Goal: Task Accomplishment & Management: Complete application form

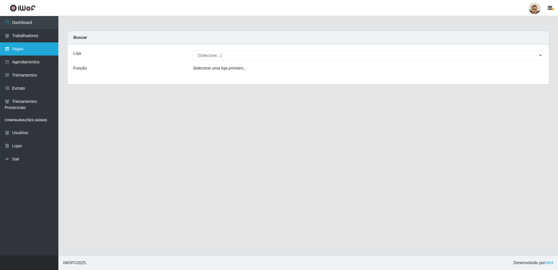
click at [30, 53] on link "Vagas" at bounding box center [29, 48] width 58 height 13
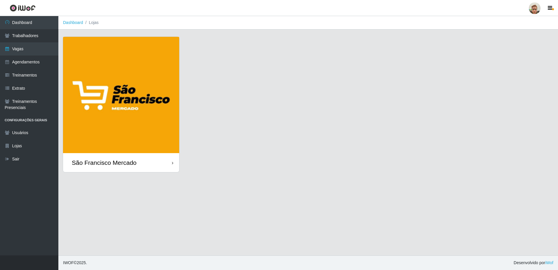
click at [132, 95] on img at bounding box center [121, 95] width 116 height 116
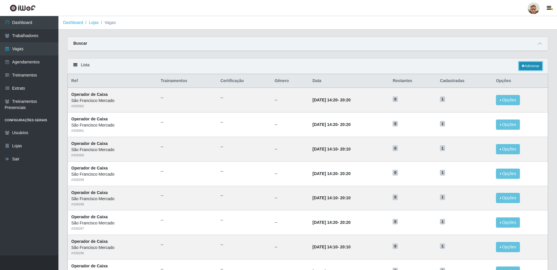
click at [532, 67] on link "Adicionar" at bounding box center [530, 66] width 23 height 8
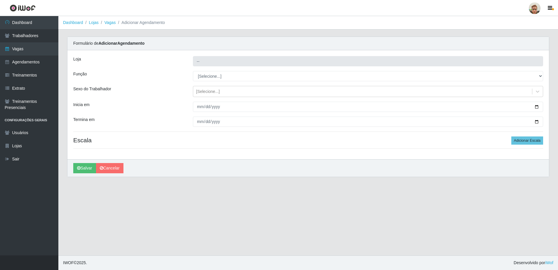
type input "São Francisco Mercado"
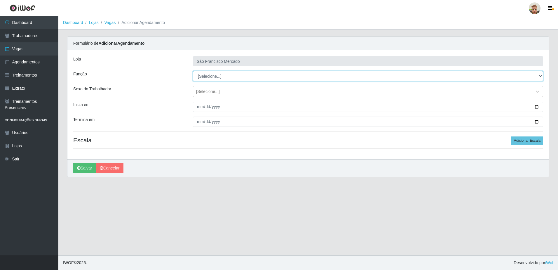
click at [206, 78] on select "[Selecione...] Balconista de Açougue Balconista de Açougue + Balconista de Açou…" at bounding box center [368, 76] width 350 height 10
select select "22"
click at [193, 71] on select "[Selecione...] Balconista de Açougue Balconista de Açougue + Balconista de Açou…" at bounding box center [368, 76] width 350 height 10
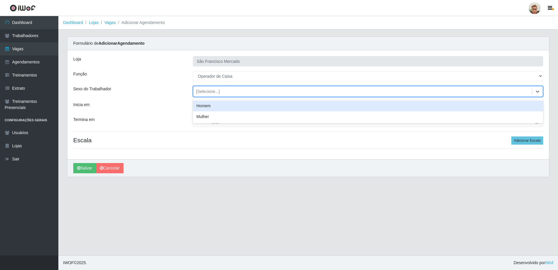
click at [212, 93] on div "[Selecione...]" at bounding box center [208, 91] width 24 height 6
click at [182, 93] on div "Sexo do Trabalhador" at bounding box center [129, 91] width 120 height 11
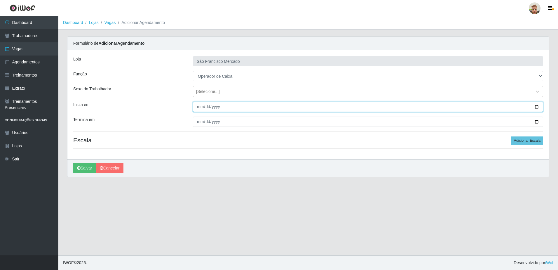
click at [540, 107] on input "Inicia em" at bounding box center [368, 107] width 350 height 10
click at [537, 109] on input "Inicia em" at bounding box center [368, 107] width 350 height 10
type input "2025-09-08"
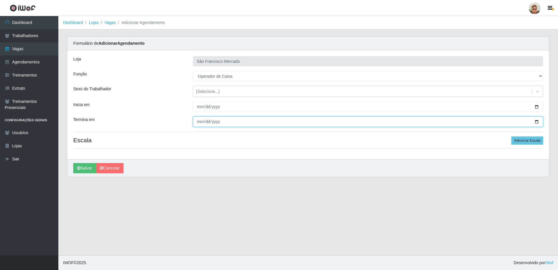
click at [536, 122] on input "Termina em" at bounding box center [368, 121] width 350 height 10
type input "2025-09-12"
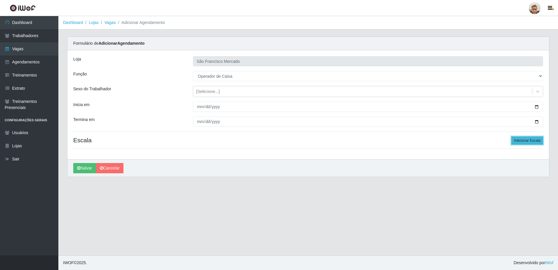
click at [519, 139] on button "Adicionar Escala" at bounding box center [528, 140] width 32 height 8
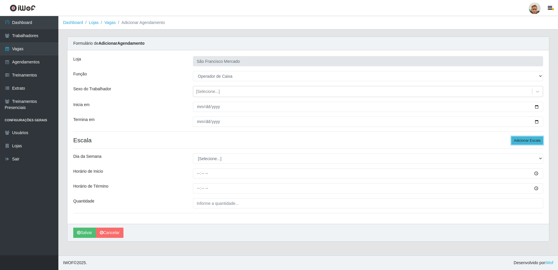
click at [519, 139] on button "Adicionar Escala" at bounding box center [528, 140] width 32 height 8
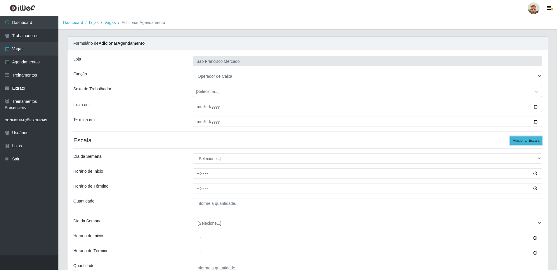
click at [519, 139] on button "Adicionar Escala" at bounding box center [526, 140] width 32 height 8
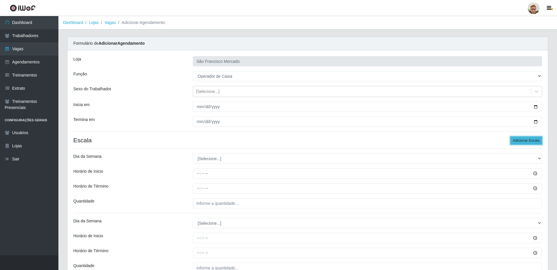
click at [519, 139] on button "Adicionar Escala" at bounding box center [526, 140] width 32 height 8
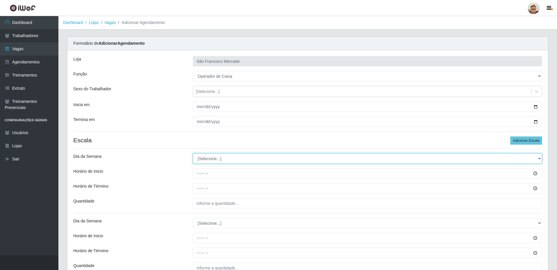
drag, startPoint x: 199, startPoint y: 157, endPoint x: 203, endPoint y: 163, distance: 7.1
click at [199, 157] on select "[Selecione...] Segunda Terça Quarta Quinta Sexta Sábado Domingo" at bounding box center [367, 158] width 349 height 10
select select "1"
click at [193, 153] on select "[Selecione...] Segunda Terça Quarta Quinta Sexta Sábado Domingo" at bounding box center [367, 158] width 349 height 10
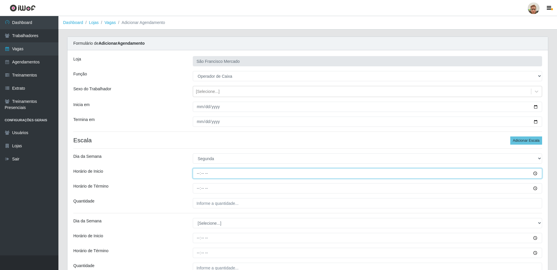
click at [201, 172] on input "Horário de Inicio" at bounding box center [367, 173] width 349 height 10
type input "07:00"
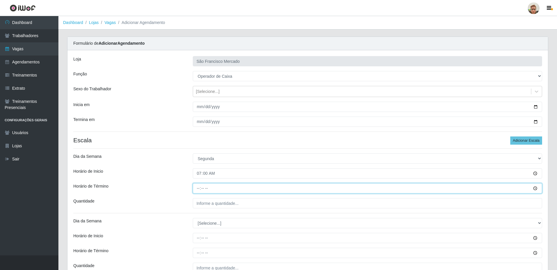
click at [196, 186] on input "Horário de Término" at bounding box center [367, 188] width 349 height 10
type input "13:00"
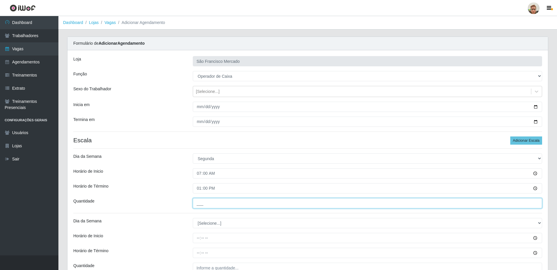
click at [205, 206] on input "___" at bounding box center [367, 203] width 349 height 10
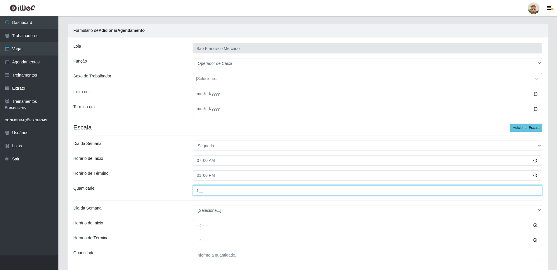
scroll to position [58, 0]
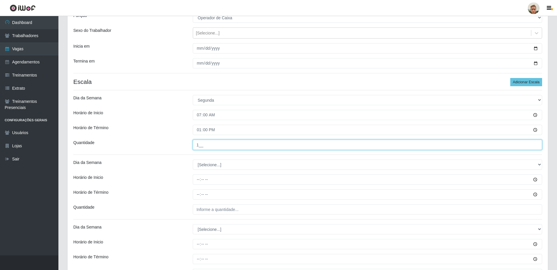
type input "1__"
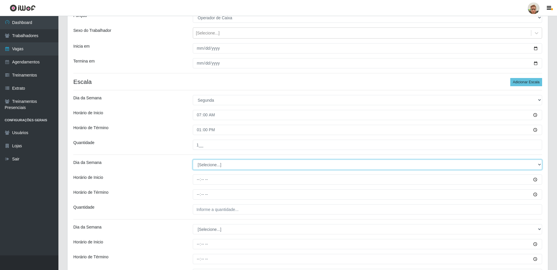
drag, startPoint x: 210, startPoint y: 163, endPoint x: 209, endPoint y: 167, distance: 3.6
click at [210, 163] on select "[Selecione...] Segunda Terça Quarta Quinta Sexta Sábado Domingo" at bounding box center [367, 164] width 349 height 10
click at [193, 159] on select "[Selecione...] Segunda Terça Quarta Quinta Sexta Sábado Domingo" at bounding box center [367, 164] width 349 height 10
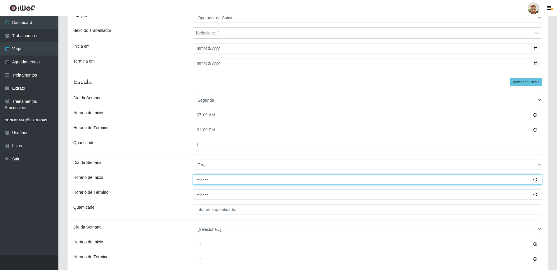
click at [197, 179] on input "Horário de Inicio" at bounding box center [367, 179] width 349 height 10
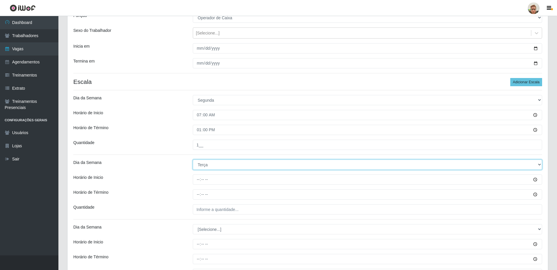
drag, startPoint x: 201, startPoint y: 166, endPoint x: 201, endPoint y: 169, distance: 3.2
click at [201, 166] on select "[Selecione...] Segunda Terça Quarta Quinta Sexta Sábado Domingo" at bounding box center [367, 164] width 349 height 10
select select "1"
click at [193, 159] on select "[Selecione...] Segunda Terça Quarta Quinta Sexta Sábado Domingo" at bounding box center [367, 164] width 349 height 10
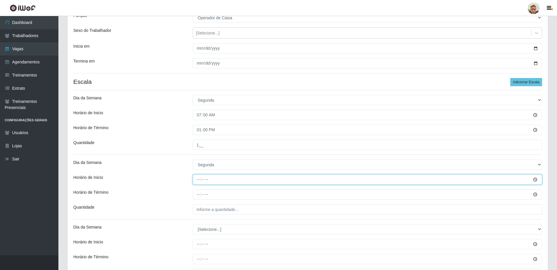
click at [202, 180] on input "Horário de Inicio" at bounding box center [367, 179] width 349 height 10
click at [199, 179] on input "Horário de Inicio" at bounding box center [367, 179] width 349 height 10
type input "14:20"
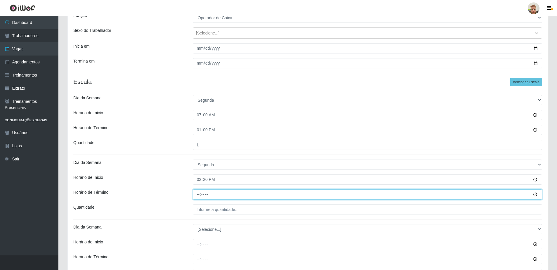
click at [199, 195] on input "Horário de Término" at bounding box center [367, 194] width 349 height 10
type input "20:20"
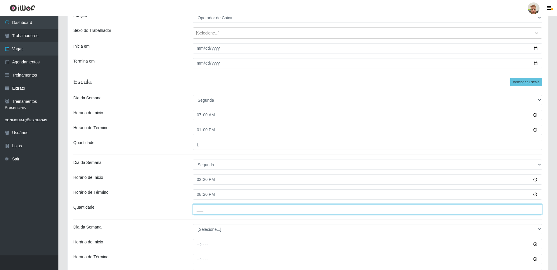
click at [202, 208] on input "___" at bounding box center [367, 209] width 349 height 10
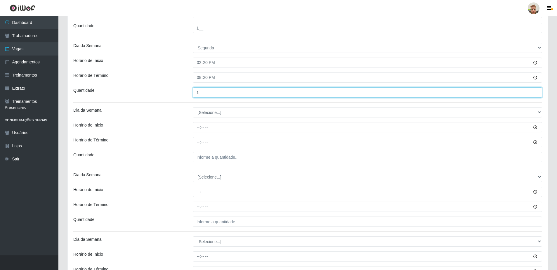
type input "1__"
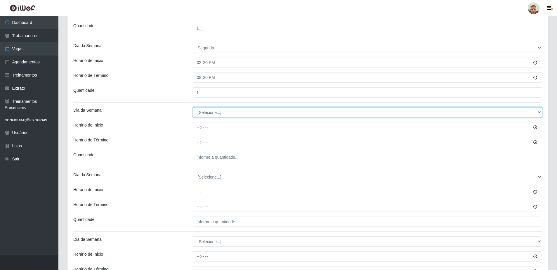
click at [206, 110] on select "[Selecione...] Segunda Terça Quarta Quinta Sexta Sábado Domingo" at bounding box center [367, 112] width 349 height 10
select select "2"
click at [193, 107] on select "[Selecione...] Segunda Terça Quarta Quinta Sexta Sábado Domingo" at bounding box center [367, 112] width 349 height 10
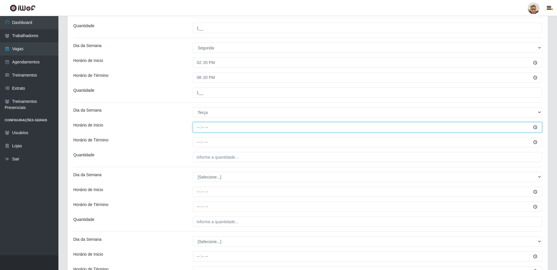
click at [200, 129] on input "Horário de Inicio" at bounding box center [367, 127] width 349 height 10
type input "14:20"
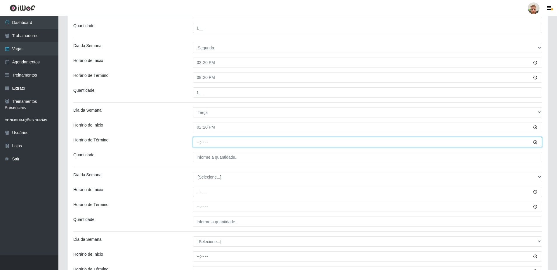
click at [196, 142] on input "Horário de Término" at bounding box center [367, 142] width 349 height 10
type input "20:20"
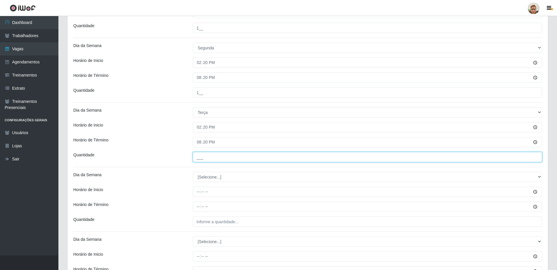
click at [206, 156] on input "___" at bounding box center [367, 157] width 349 height 10
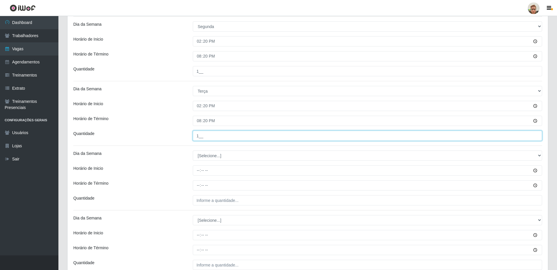
scroll to position [204, 0]
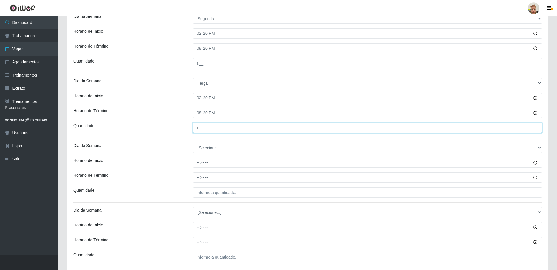
type input "1__"
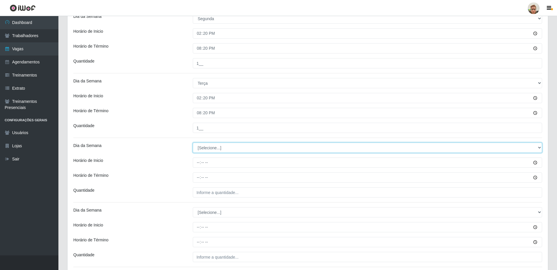
click at [214, 152] on select "[Selecione...] Segunda Terça Quarta Quinta Sexta Sábado Domingo" at bounding box center [367, 147] width 349 height 10
select select "2"
click at [193, 142] on select "[Selecione...] Segunda Terça Quarta Quinta Sexta Sábado Domingo" at bounding box center [367, 147] width 349 height 10
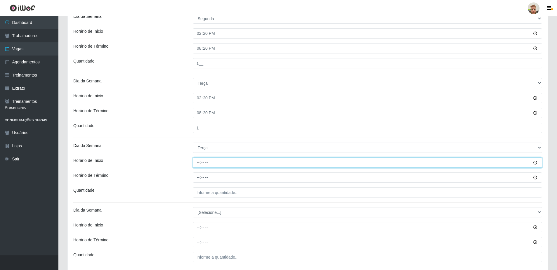
click at [200, 165] on input "Horário de Inicio" at bounding box center [367, 162] width 349 height 10
type input "14:10"
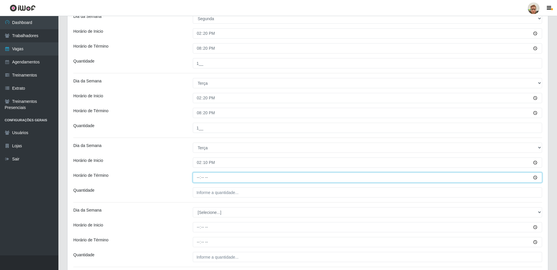
click at [199, 176] on input "Horário de Término" at bounding box center [367, 177] width 349 height 10
type input "20:10"
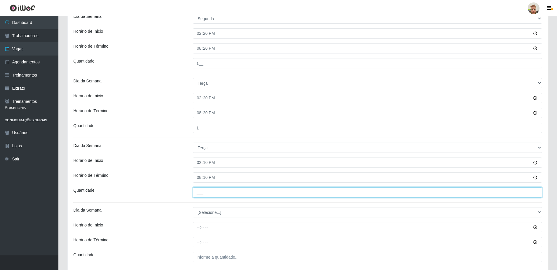
click at [204, 187] on input "___" at bounding box center [367, 192] width 349 height 10
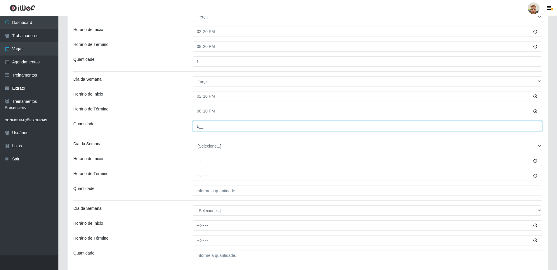
scroll to position [292, 0]
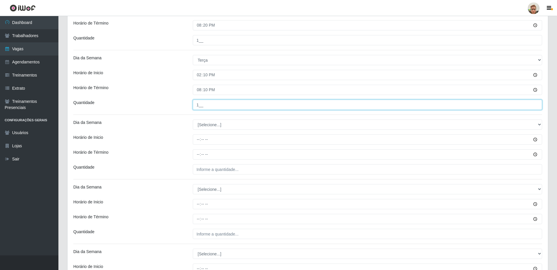
type input "1__"
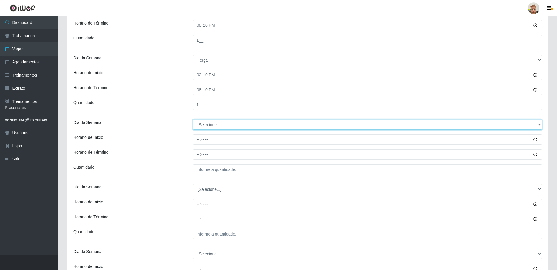
click at [200, 126] on select "[Selecione...] Segunda Terça Quarta Quinta Sexta Sábado Domingo" at bounding box center [367, 124] width 349 height 10
select select "3"
click at [193, 119] on select "[Selecione...] Segunda Terça Quarta Quinta Sexta Sábado Domingo" at bounding box center [367, 124] width 349 height 10
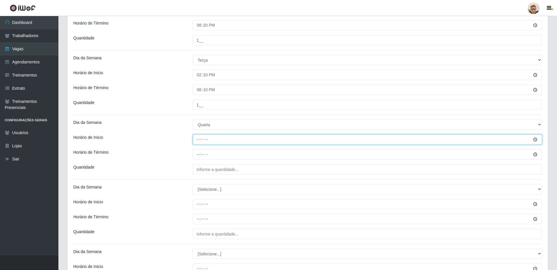
click at [197, 139] on input "Horário de Inicio" at bounding box center [367, 139] width 349 height 10
type input "08:00"
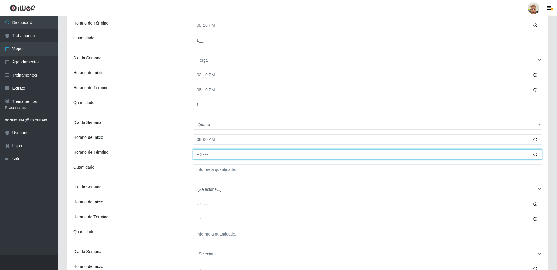
click at [196, 153] on input "Horário de Término" at bounding box center [367, 154] width 349 height 10
type input "14:00"
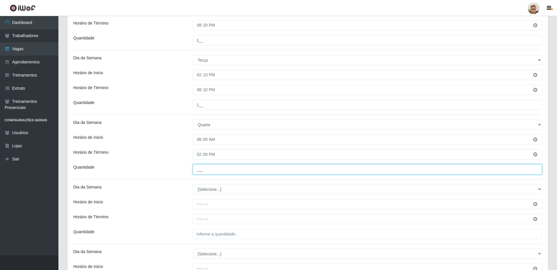
click at [215, 171] on input "___" at bounding box center [367, 169] width 349 height 10
type input "1__"
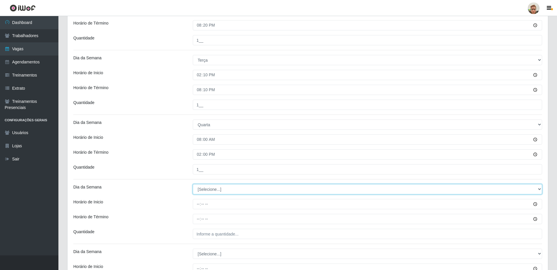
click at [207, 188] on select "[Selecione...] Segunda Terça Quarta Quinta Sexta Sábado Domingo" at bounding box center [367, 189] width 349 height 10
select select "3"
click at [193, 184] on select "[Selecione...] Segunda Terça Quarta Quinta Sexta Sábado Domingo" at bounding box center [367, 189] width 349 height 10
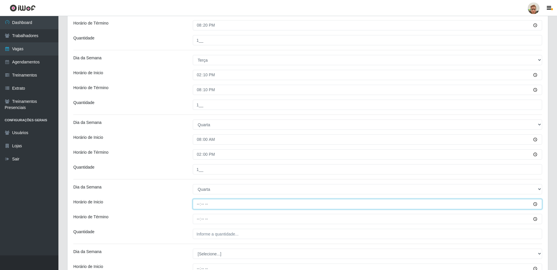
click at [196, 206] on input "Horário de Inicio" at bounding box center [367, 204] width 349 height 10
type input "14:10"
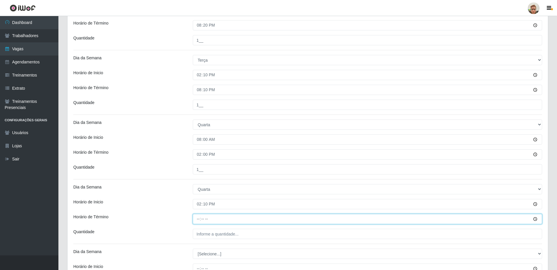
click at [199, 222] on input "Horário de Término" at bounding box center [367, 219] width 349 height 10
type input "20:10"
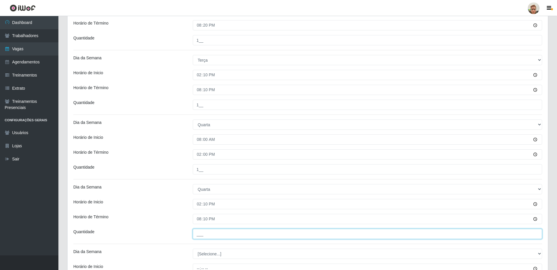
click at [214, 230] on input "___" at bounding box center [367, 234] width 349 height 10
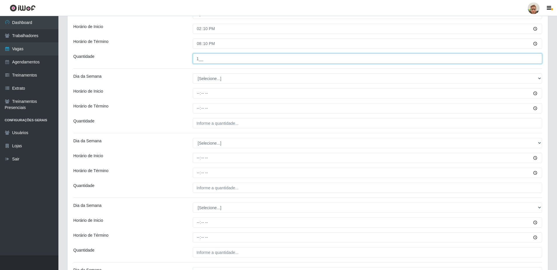
type input "1__"
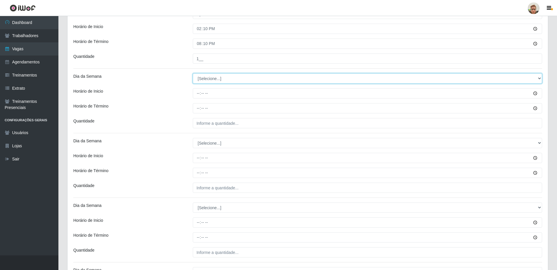
click at [208, 82] on select "[Selecione...] Segunda Terça Quarta Quinta Sexta Sábado Domingo" at bounding box center [367, 78] width 349 height 10
select select "3"
click at [193, 73] on select "[Selecione...] Segunda Terça Quarta Quinta Sexta Sábado Domingo" at bounding box center [367, 78] width 349 height 10
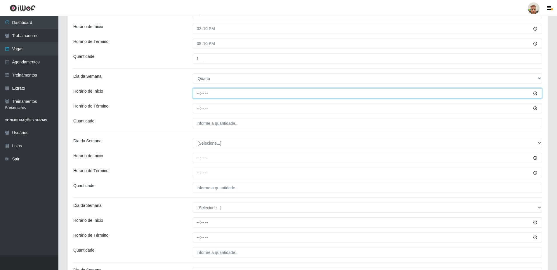
click at [197, 93] on input "Horário de Inicio" at bounding box center [367, 93] width 349 height 10
type input "14:20"
click at [200, 106] on input "Horário de Término" at bounding box center [367, 108] width 349 height 10
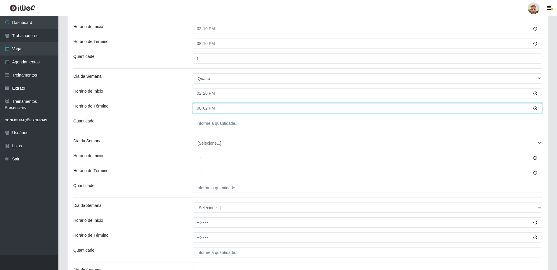
type input "20:20"
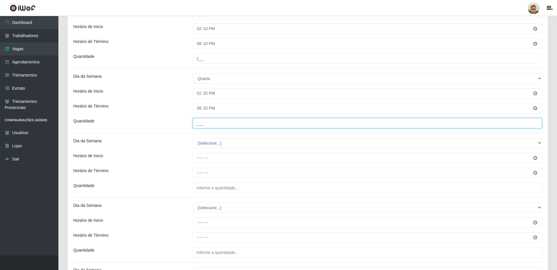
click at [199, 119] on input "___" at bounding box center [367, 123] width 349 height 10
type input "1__"
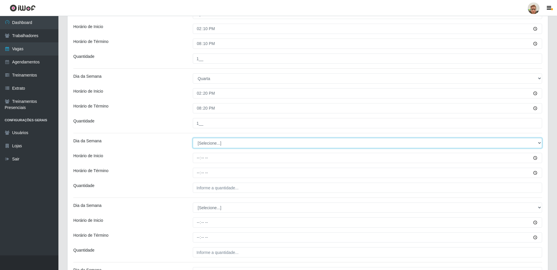
click at [207, 142] on select "[Selecione...] Segunda Terça Quarta Quinta Sexta Sábado Domingo" at bounding box center [367, 143] width 349 height 10
select select "4"
click at [193, 138] on select "[Selecione...] Segunda Terça Quarta Quinta Sexta Sábado Domingo" at bounding box center [367, 143] width 349 height 10
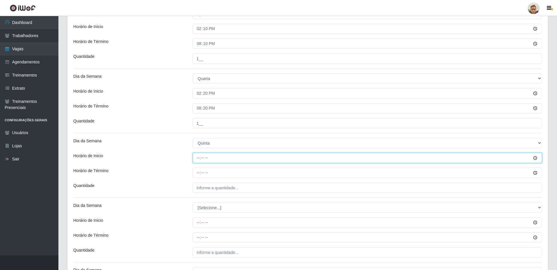
click at [200, 155] on input "Horário de Inicio" at bounding box center [367, 158] width 349 height 10
type input "14:10"
click at [195, 172] on input "Horário de Término" at bounding box center [367, 173] width 349 height 10
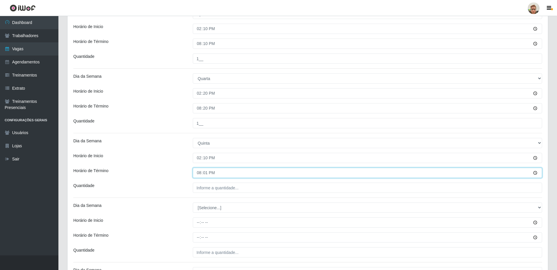
type input "20:10"
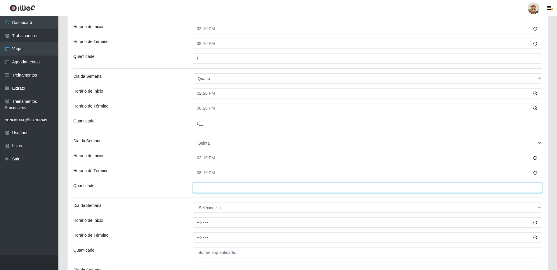
click at [202, 184] on input "___" at bounding box center [367, 187] width 349 height 10
type input "1__"
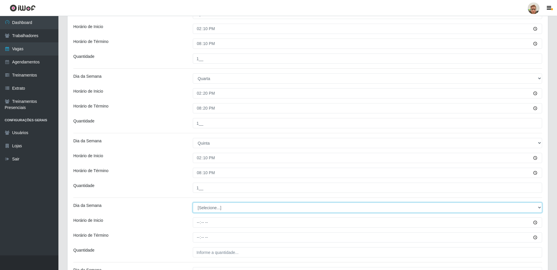
click at [198, 208] on select "[Selecione...] Segunda Terça Quarta Quinta Sexta Sábado Domingo" at bounding box center [367, 207] width 349 height 10
select select "4"
click at [193, 202] on select "[Selecione...] Segunda Terça Quarta Quinta Sexta Sábado Domingo" at bounding box center [367, 207] width 349 height 10
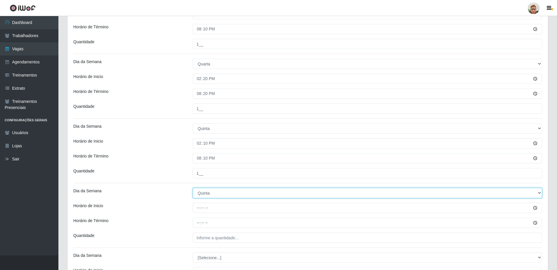
scroll to position [526, 0]
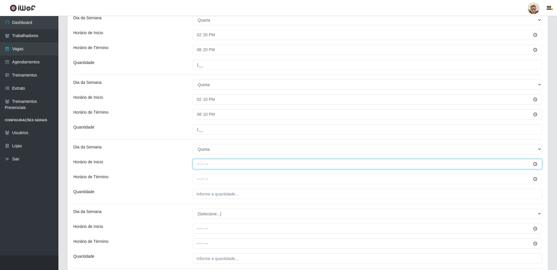
click at [196, 165] on input "Horário de Inicio" at bounding box center [367, 164] width 349 height 10
type input "14:20"
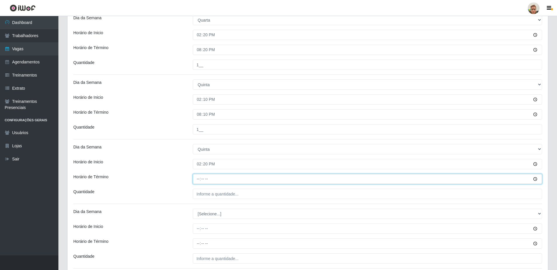
click at [196, 175] on input "Horário de Término" at bounding box center [367, 179] width 349 height 10
type input "20:20"
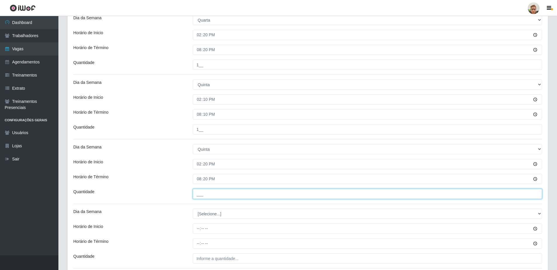
click at [205, 196] on input "___" at bounding box center [367, 194] width 349 height 10
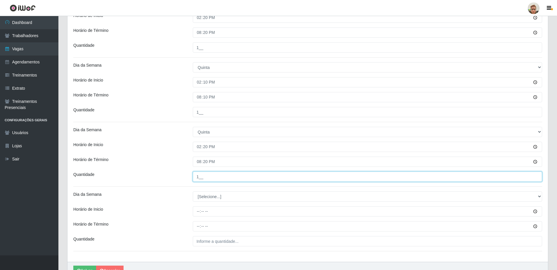
scroll to position [574, 0]
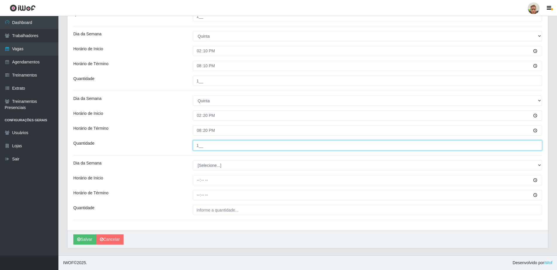
type input "1__"
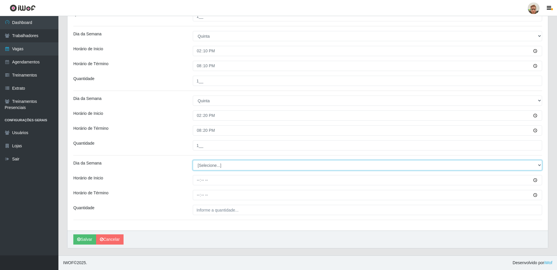
click at [206, 166] on select "[Selecione...] Segunda Terça Quarta Quinta Sexta Sábado Domingo" at bounding box center [367, 165] width 349 height 10
select select "5"
click at [193, 160] on select "[Selecione...] Segunda Terça Quarta Quinta Sexta Sábado Domingo" at bounding box center [367, 165] width 349 height 10
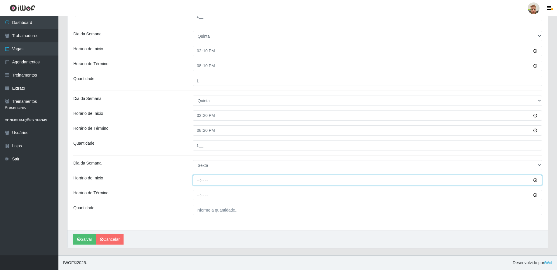
click at [197, 181] on input "Horário de Inicio" at bounding box center [367, 180] width 349 height 10
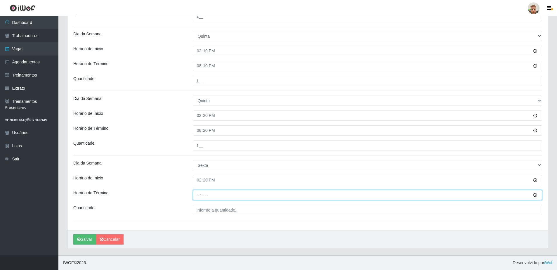
click at [200, 196] on input "Horário de Término" at bounding box center [367, 195] width 349 height 10
click at [203, 182] on input "14:20" at bounding box center [367, 180] width 349 height 10
type input "14:10"
click at [199, 193] on input "Horário de Término" at bounding box center [367, 195] width 349 height 10
type input "20:20"
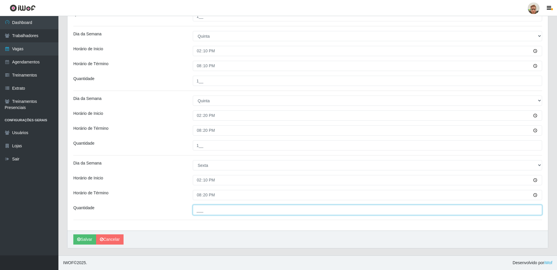
click at [202, 207] on input "___" at bounding box center [367, 210] width 349 height 10
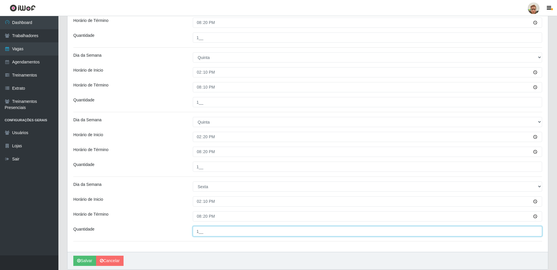
scroll to position [555, 0]
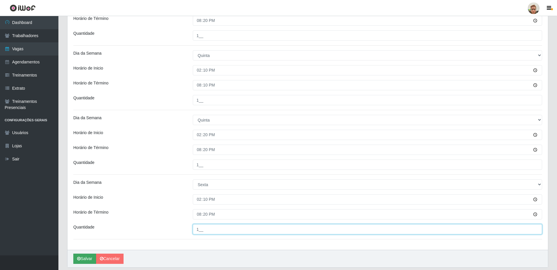
type input "1__"
click at [78, 257] on icon "submit" at bounding box center [79, 258] width 4 height 4
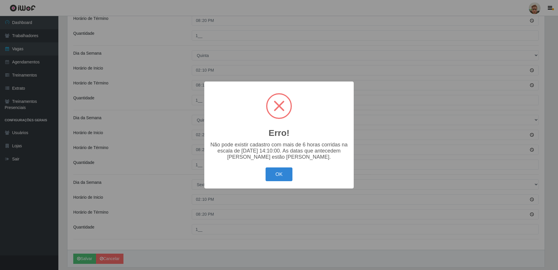
click at [325, 171] on div "OK Cancel" at bounding box center [279, 174] width 138 height 17
click at [288, 175] on button "OK" at bounding box center [279, 174] width 27 height 14
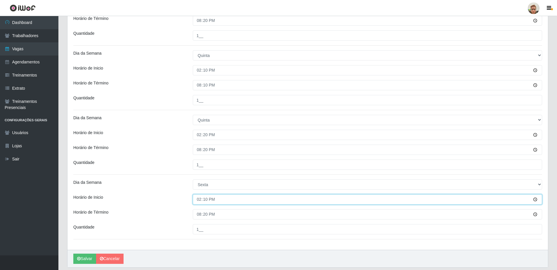
click at [197, 199] on input "14:10" at bounding box center [367, 199] width 349 height 10
click at [204, 201] on input "14:10" at bounding box center [367, 199] width 349 height 10
type input "14:10"
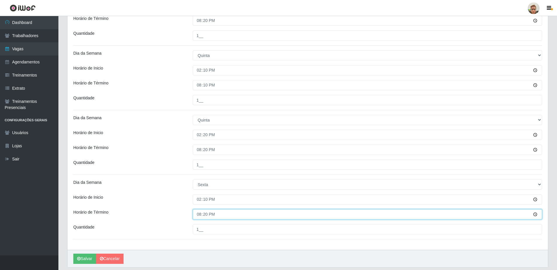
click at [206, 212] on input "20:20" at bounding box center [367, 214] width 349 height 10
type input "20:10"
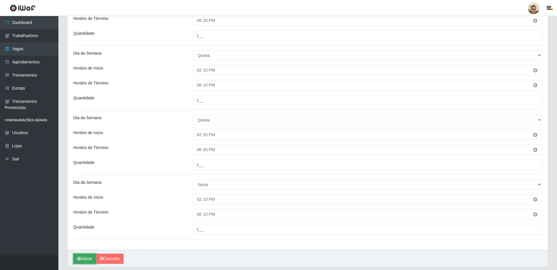
click at [88, 256] on button "Salvar" at bounding box center [84, 258] width 23 height 10
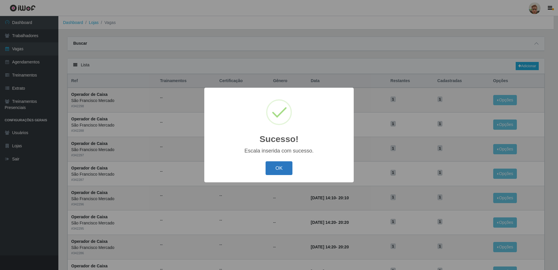
click at [290, 169] on button "OK" at bounding box center [279, 168] width 27 height 14
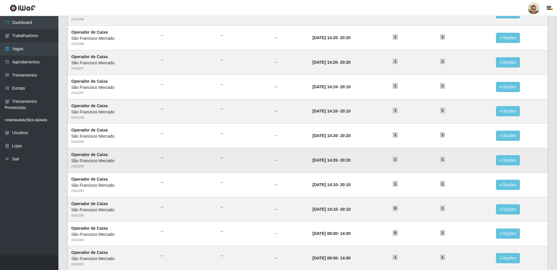
scroll to position [88, 0]
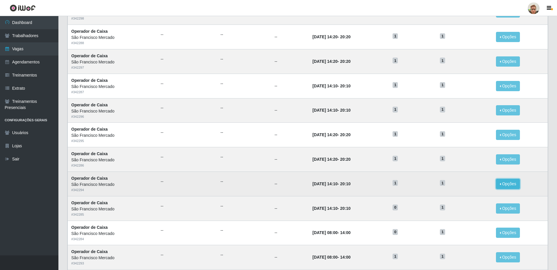
click at [508, 182] on button "Opções" at bounding box center [508, 184] width 24 height 10
click at [466, 196] on div "Deletar" at bounding box center [472, 197] width 34 height 6
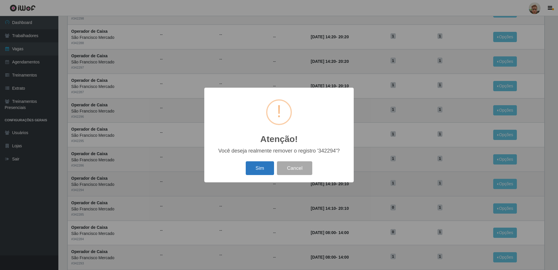
click at [267, 167] on button "Sim" at bounding box center [260, 168] width 28 height 14
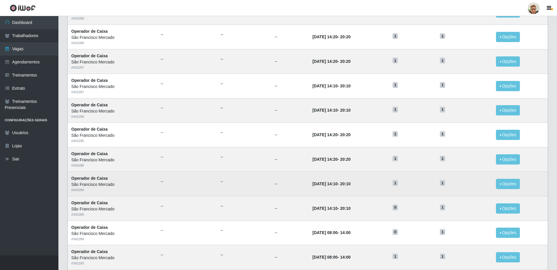
scroll to position [0, 0]
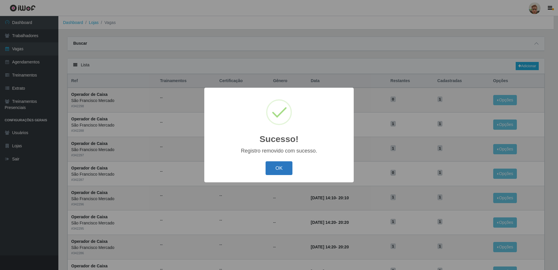
click at [284, 171] on button "OK" at bounding box center [279, 168] width 27 height 14
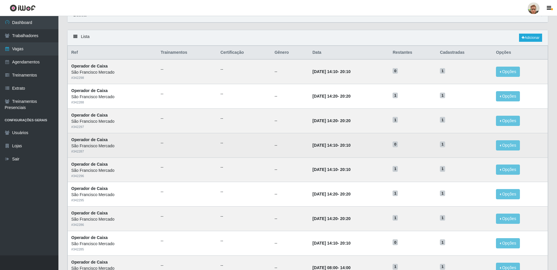
scroll to position [29, 0]
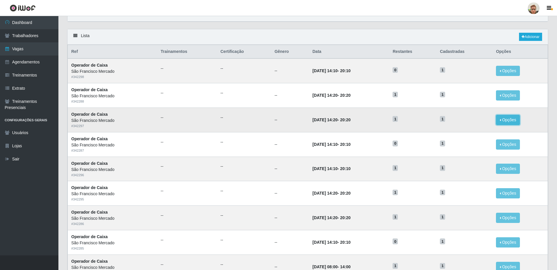
click at [512, 121] on button "Opções" at bounding box center [508, 120] width 24 height 10
click at [453, 136] on button "Deletar" at bounding box center [472, 133] width 46 height 12
drag, startPoint x: 502, startPoint y: 119, endPoint x: 498, endPoint y: 122, distance: 5.2
click at [503, 119] on button "Opções" at bounding box center [508, 120] width 24 height 10
click at [469, 135] on div "Deletar" at bounding box center [472, 133] width 34 height 6
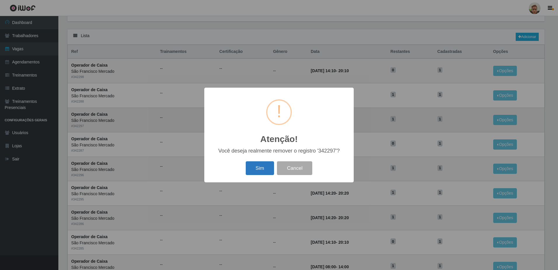
click at [261, 171] on button "Sim" at bounding box center [260, 168] width 28 height 14
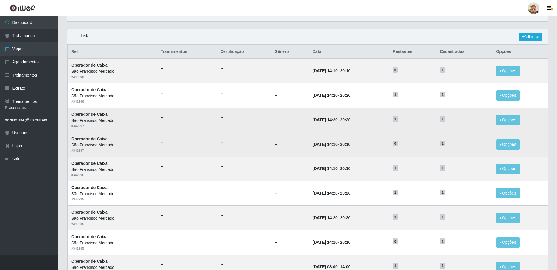
scroll to position [0, 0]
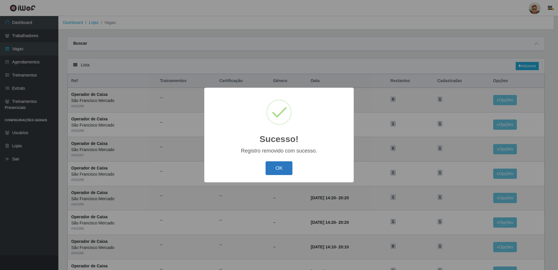
click at [282, 172] on button "OK" at bounding box center [279, 168] width 27 height 14
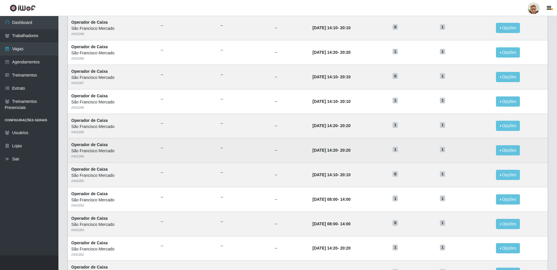
scroll to position [88, 0]
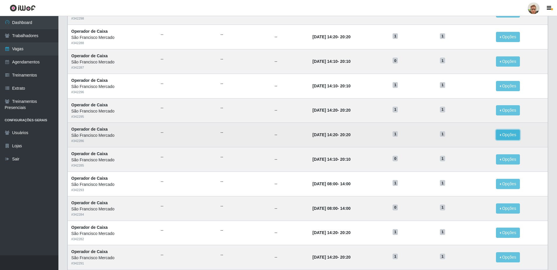
click at [509, 134] on button "Opções" at bounding box center [508, 135] width 24 height 10
click at [465, 149] on div "Deletar" at bounding box center [472, 148] width 34 height 6
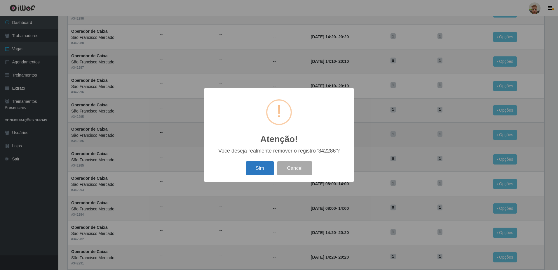
click at [265, 169] on button "Sim" at bounding box center [260, 168] width 28 height 14
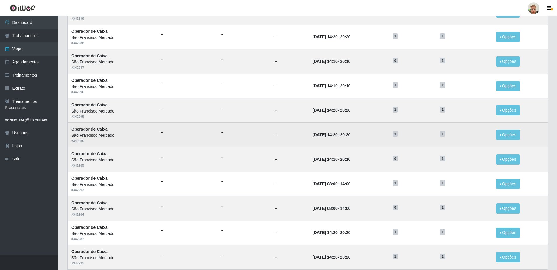
scroll to position [0, 0]
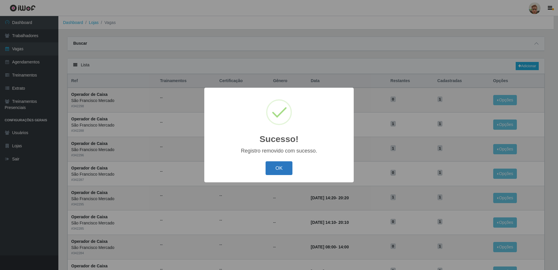
click at [268, 168] on button "OK" at bounding box center [279, 168] width 27 height 14
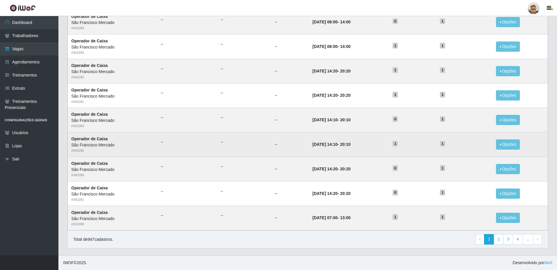
scroll to position [225, 0]
click at [512, 144] on button "Opções" at bounding box center [508, 144] width 24 height 10
click at [455, 159] on icon "button" at bounding box center [455, 158] width 6 height 4
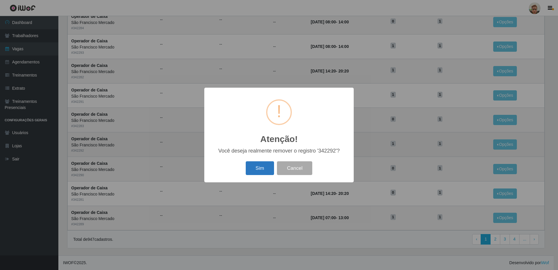
click at [250, 171] on button "Sim" at bounding box center [260, 168] width 28 height 14
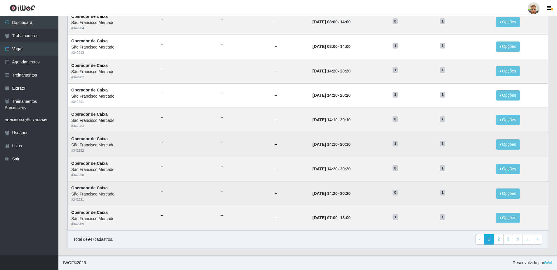
scroll to position [0, 0]
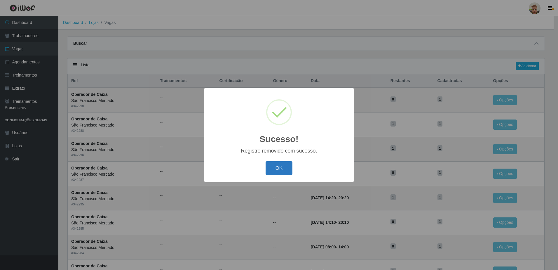
click at [279, 165] on button "OK" at bounding box center [279, 168] width 27 height 14
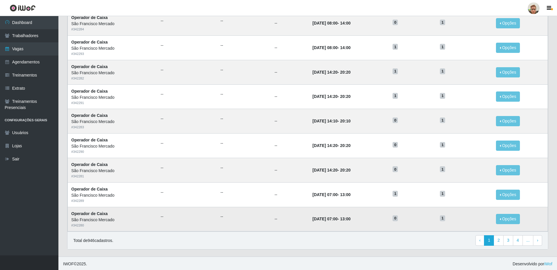
scroll to position [225, 0]
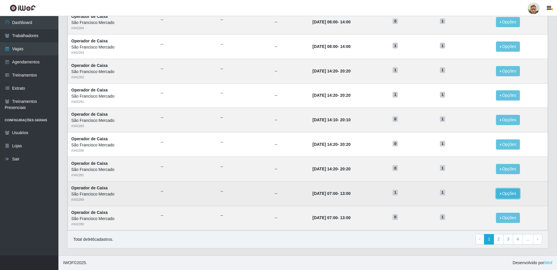
click at [514, 191] on button "Opções" at bounding box center [508, 193] width 24 height 10
click at [457, 205] on icon "button" at bounding box center [455, 207] width 6 height 4
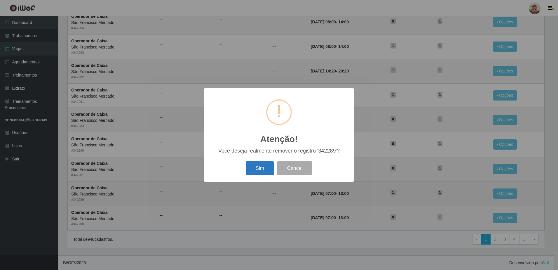
click at [270, 172] on button "Sim" at bounding box center [260, 168] width 28 height 14
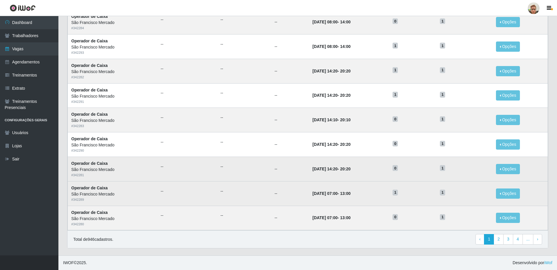
scroll to position [0, 0]
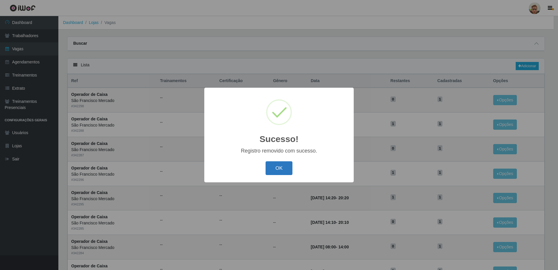
click at [284, 173] on button "OK" at bounding box center [279, 168] width 27 height 14
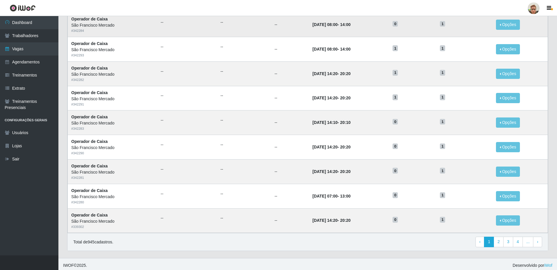
scroll to position [225, 0]
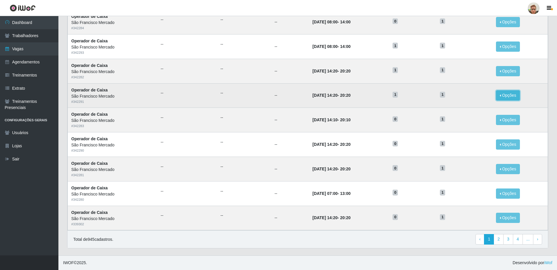
click at [507, 92] on button "Opções" at bounding box center [508, 95] width 24 height 10
click at [479, 106] on div "Deletar" at bounding box center [472, 109] width 34 height 6
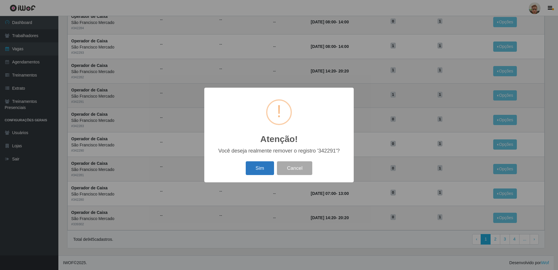
click at [258, 168] on button "Sim" at bounding box center [260, 168] width 28 height 14
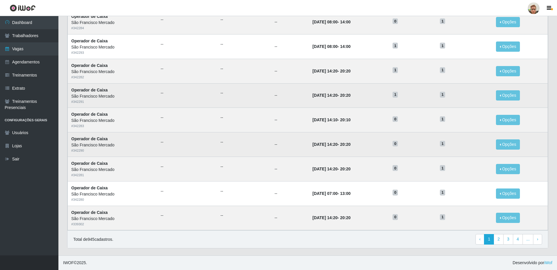
scroll to position [0, 0]
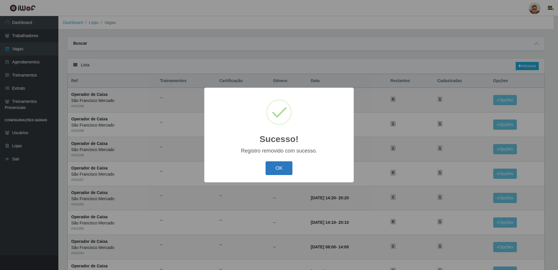
click at [281, 168] on button "OK" at bounding box center [279, 168] width 27 height 14
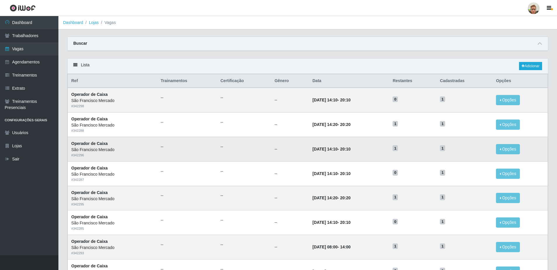
click at [514, 142] on td "Opções Editar Deletar" at bounding box center [519, 149] width 55 height 25
click at [513, 146] on button "Opções" at bounding box center [508, 149] width 24 height 10
click at [465, 163] on div "Deletar" at bounding box center [472, 162] width 34 height 6
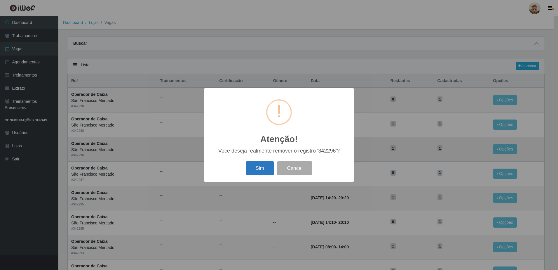
click at [266, 164] on button "Sim" at bounding box center [260, 168] width 28 height 14
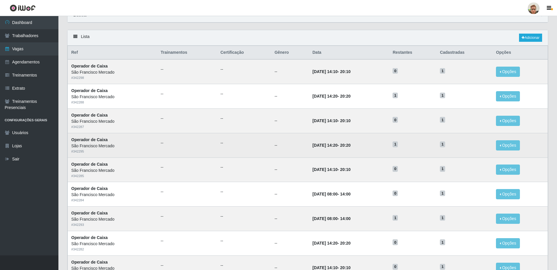
scroll to position [29, 0]
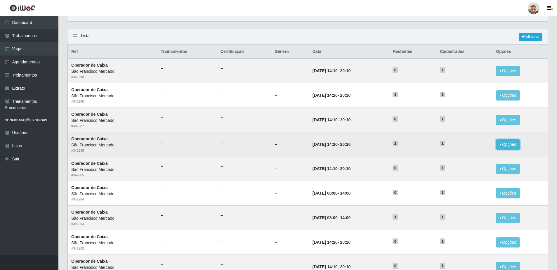
click at [509, 146] on button "Opções" at bounding box center [508, 144] width 24 height 10
click at [387, 145] on td "[DATE] 14:20 - 20:20" at bounding box center [349, 144] width 80 height 25
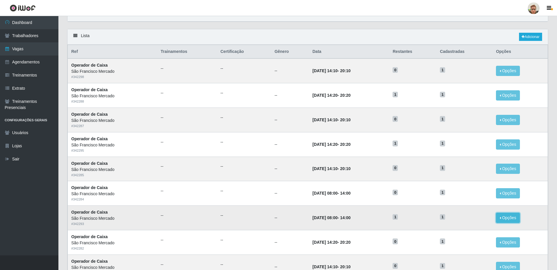
click at [506, 219] on button "Opções" at bounding box center [508, 218] width 24 height 10
click at [462, 232] on div "Deletar" at bounding box center [472, 231] width 34 height 6
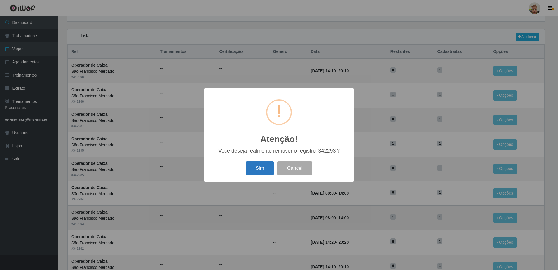
click at [263, 173] on button "Sim" at bounding box center [260, 168] width 28 height 14
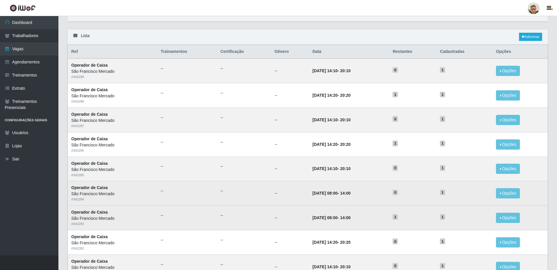
scroll to position [0, 0]
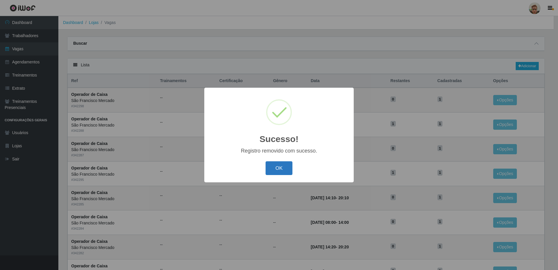
click at [275, 173] on button "OK" at bounding box center [279, 168] width 27 height 14
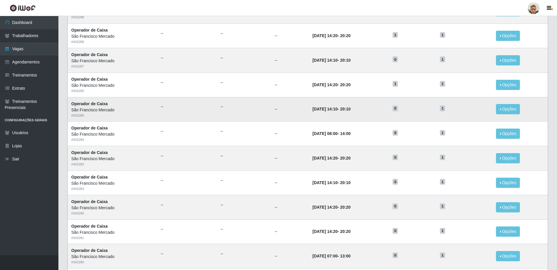
scroll to position [88, 0]
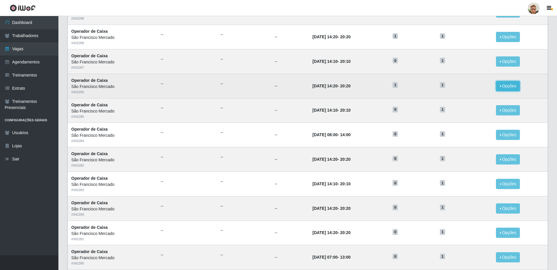
click at [501, 82] on button "Opções" at bounding box center [508, 86] width 24 height 10
click at [462, 98] on div "Deletar" at bounding box center [472, 99] width 34 height 6
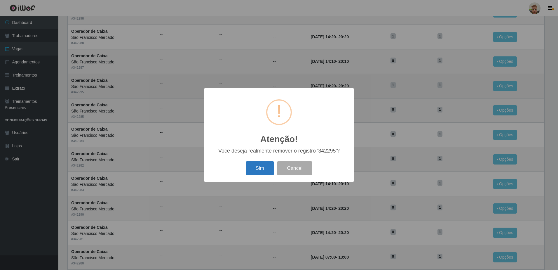
click at [257, 166] on button "Sim" at bounding box center [260, 168] width 28 height 14
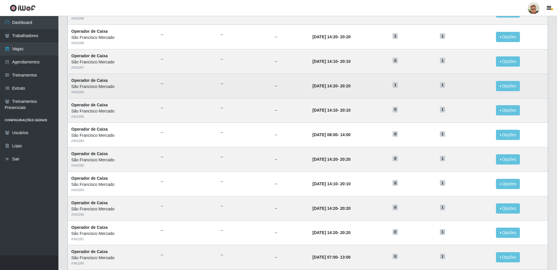
scroll to position [0, 0]
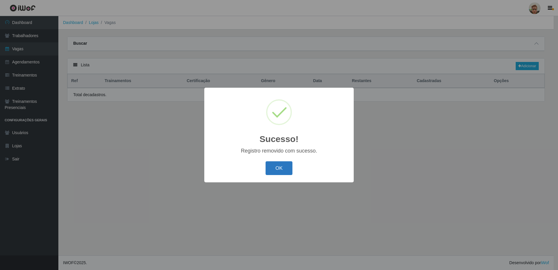
click at [279, 165] on button "OK" at bounding box center [279, 168] width 27 height 14
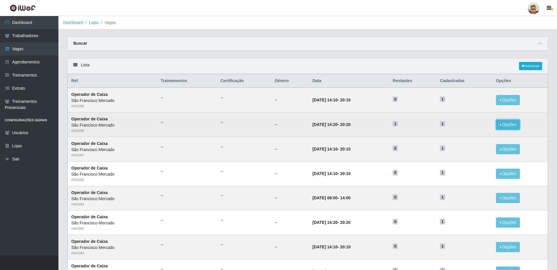
click at [514, 121] on button "Opções" at bounding box center [508, 124] width 24 height 10
click at [463, 135] on div "Deletar" at bounding box center [472, 138] width 34 height 6
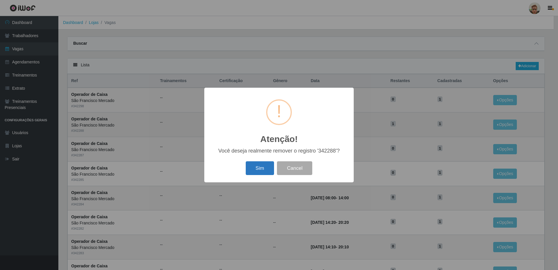
click at [256, 169] on button "Sim" at bounding box center [260, 168] width 28 height 14
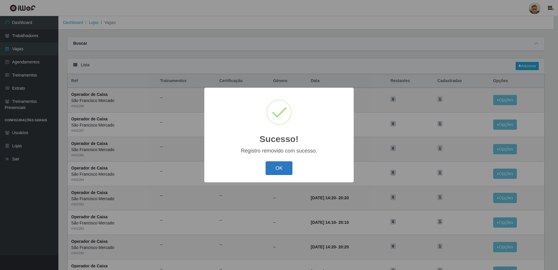
click at [286, 165] on button "OK" at bounding box center [279, 168] width 27 height 14
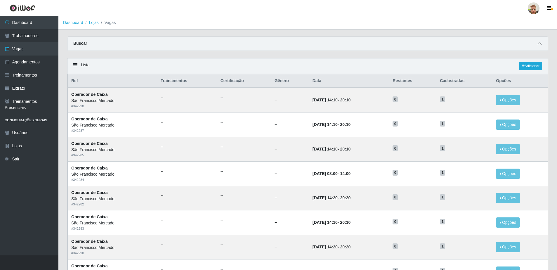
click at [539, 42] on icon at bounding box center [539, 43] width 4 height 4
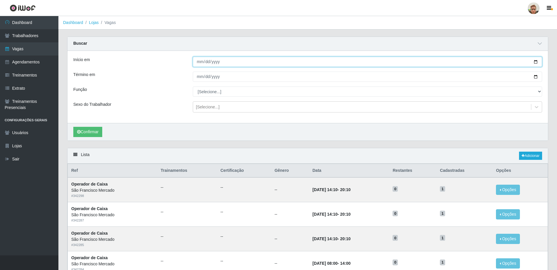
click at [201, 63] on input "Início em" at bounding box center [367, 62] width 349 height 10
click at [535, 63] on input "Início em" at bounding box center [367, 62] width 349 height 10
type input "2025-09-08"
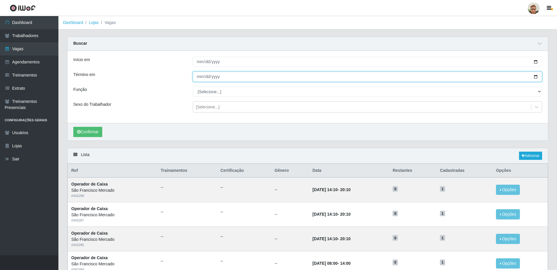
click at [532, 78] on input "Término em" at bounding box center [367, 77] width 349 height 10
click at [537, 79] on input "Término em" at bounding box center [367, 77] width 349 height 10
type input "2025-09-08"
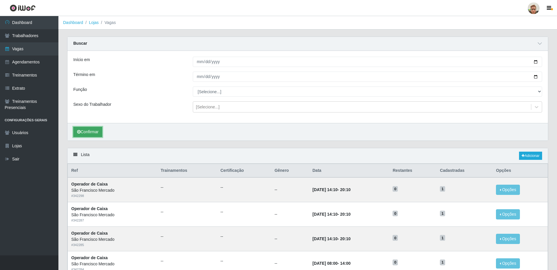
click at [95, 133] on button "Confirmar" at bounding box center [87, 132] width 29 height 10
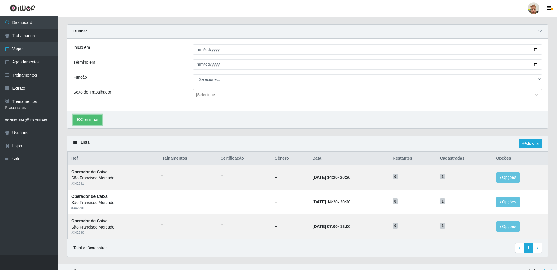
scroll to position [21, 0]
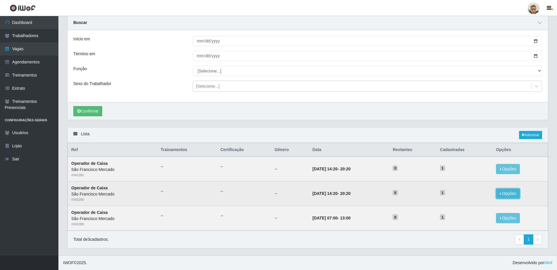
click at [514, 196] on button "Opções" at bounding box center [508, 193] width 24 height 10
click at [464, 196] on link "Editar" at bounding box center [463, 194] width 17 height 5
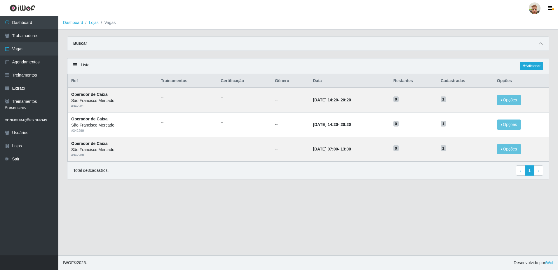
click at [540, 42] on icon at bounding box center [541, 43] width 4 height 4
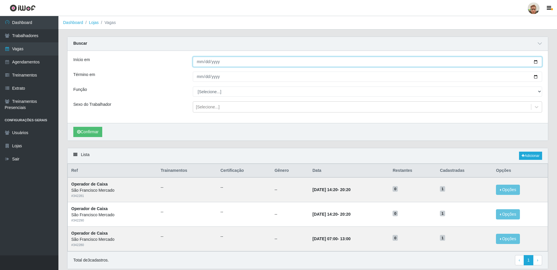
click at [536, 62] on input "2025-09-08" at bounding box center [367, 62] width 349 height 10
type input "2025-09-09"
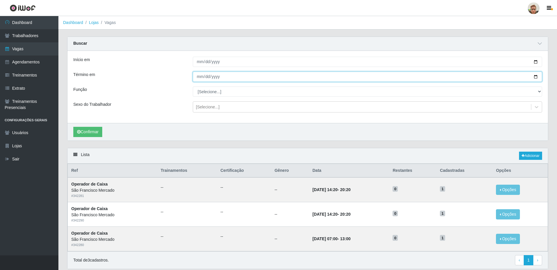
click at [535, 77] on input "2025-09-08" at bounding box center [367, 77] width 349 height 10
type input "2025-09-09"
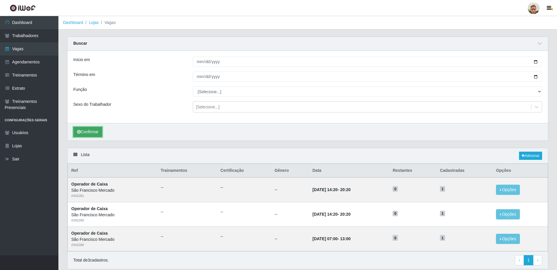
click at [91, 129] on button "Confirmar" at bounding box center [87, 132] width 29 height 10
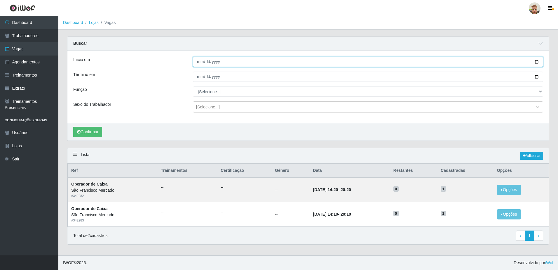
click at [535, 61] on input "2025-09-09" at bounding box center [368, 62] width 350 height 10
type input "2025-09-10"
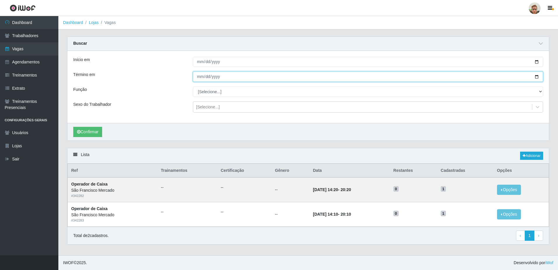
click at [539, 76] on input "2025-09-09" at bounding box center [368, 77] width 350 height 10
type input "2025-09-10"
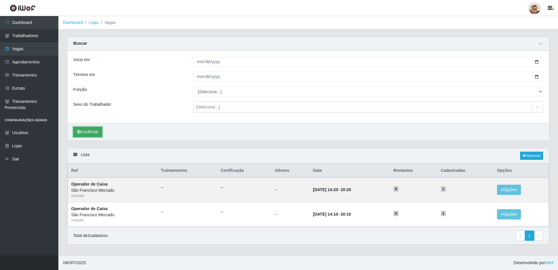
click at [89, 136] on button "Confirmar" at bounding box center [87, 132] width 29 height 10
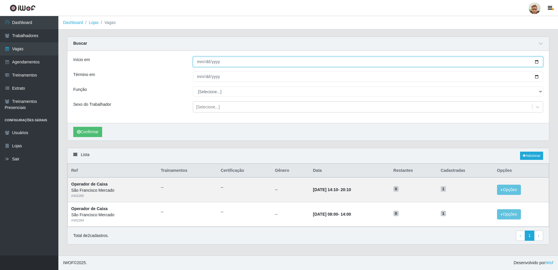
drag, startPoint x: 536, startPoint y: 61, endPoint x: 528, endPoint y: 64, distance: 8.5
click at [532, 63] on input "2025-09-10" at bounding box center [368, 62] width 350 height 10
click at [537, 63] on input "2025-09-10" at bounding box center [368, 62] width 350 height 10
type input "2025-09-11"
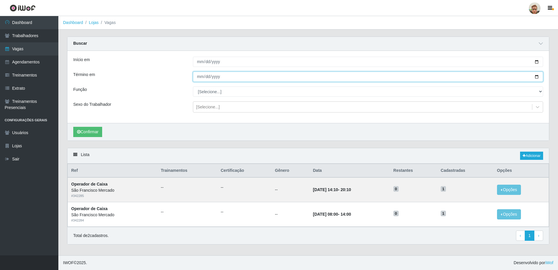
click at [537, 76] on input "2025-09-10" at bounding box center [368, 77] width 350 height 10
type input "2025-09-11"
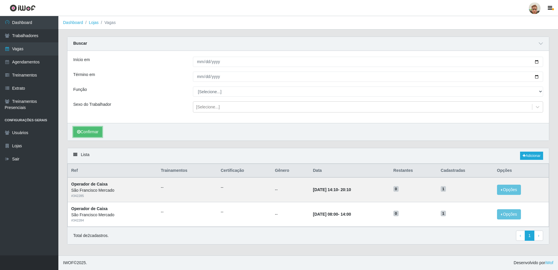
drag, startPoint x: 95, startPoint y: 132, endPoint x: 111, endPoint y: 135, distance: 16.2
click at [95, 132] on button "Confirmar" at bounding box center [87, 132] width 29 height 10
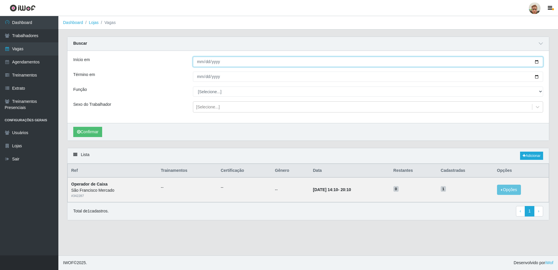
drag, startPoint x: 537, startPoint y: 61, endPoint x: 486, endPoint y: 68, distance: 51.9
click at [536, 60] on input "2025-09-11" at bounding box center [368, 62] width 350 height 10
type input "2025-09-12"
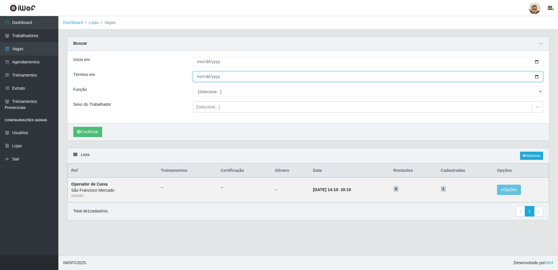
click at [539, 77] on input "2025-09-11" at bounding box center [368, 77] width 350 height 10
type input "2025-09-12"
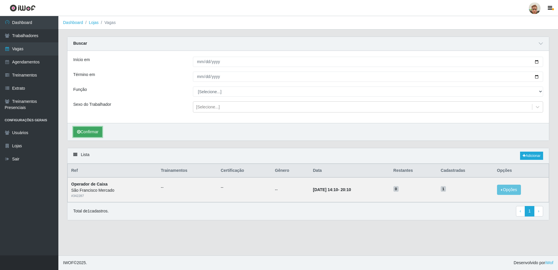
click at [93, 130] on button "Confirmar" at bounding box center [87, 132] width 29 height 10
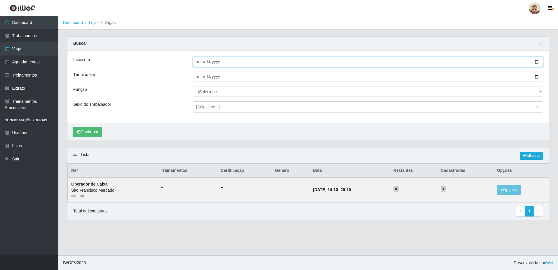
click at [537, 63] on input "2025-09-12" at bounding box center [368, 62] width 350 height 10
type input "2025-09-08"
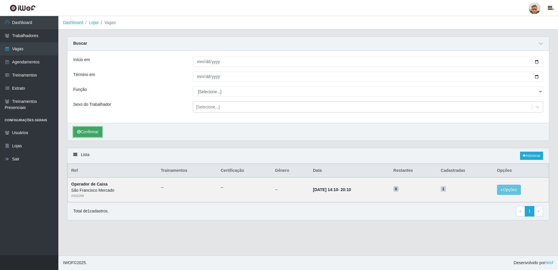
click at [81, 134] on button "Confirmar" at bounding box center [87, 132] width 29 height 10
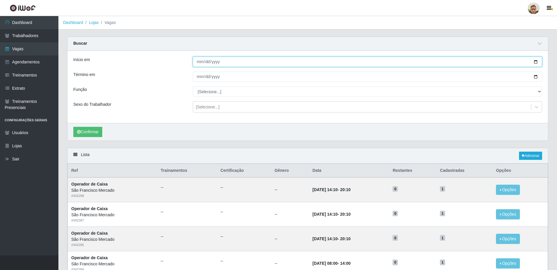
click at [537, 62] on input "2025-09-08" at bounding box center [367, 62] width 349 height 10
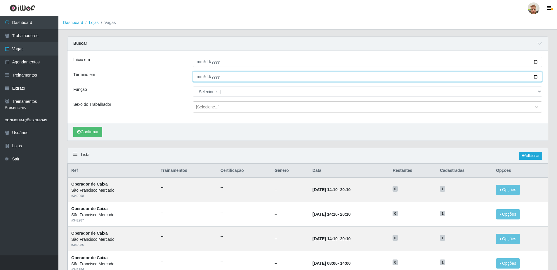
click at [539, 78] on input "2025-09-12" at bounding box center [367, 77] width 349 height 10
click at [534, 78] on input "2025-09-12" at bounding box center [367, 77] width 349 height 10
type input "2025-09-08"
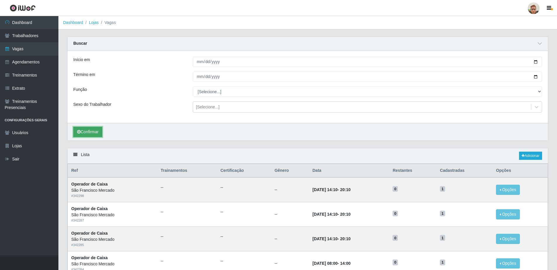
click at [97, 128] on button "Confirmar" at bounding box center [87, 132] width 29 height 10
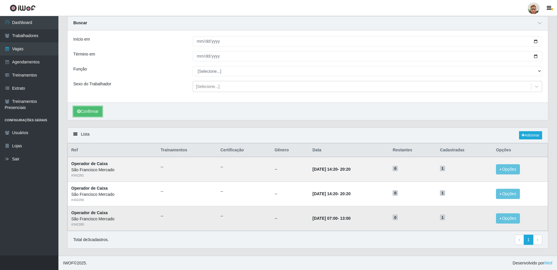
scroll to position [21, 0]
click at [99, 109] on button "Confirmar" at bounding box center [87, 111] width 29 height 10
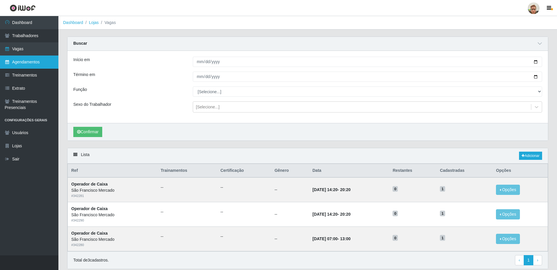
click at [28, 60] on link "Agendamentos" at bounding box center [29, 61] width 58 height 13
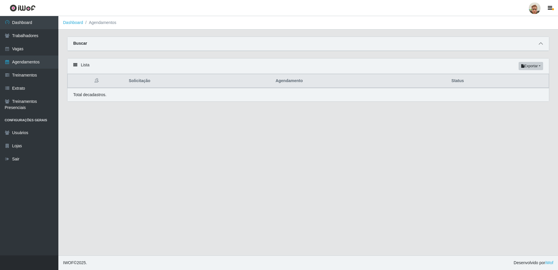
click at [538, 44] on span at bounding box center [540, 43] width 7 height 7
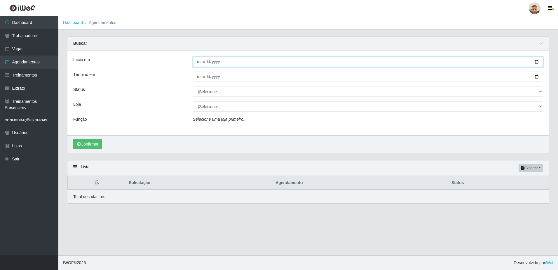
click at [536, 64] on input "Início em" at bounding box center [368, 62] width 350 height 10
type input "2025-09-08"
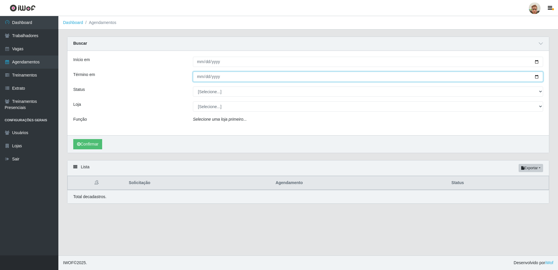
click at [538, 76] on input "Término em" at bounding box center [368, 77] width 350 height 10
type input "2025-09-08"
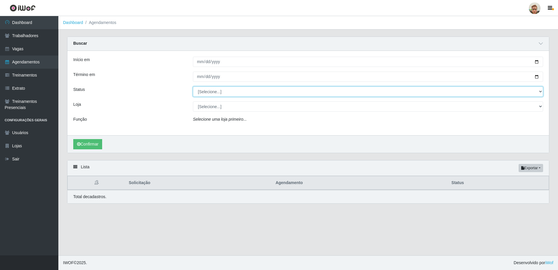
drag, startPoint x: 210, startPoint y: 95, endPoint x: 209, endPoint y: 98, distance: 3.3
click at [210, 95] on select "[Selecione...] AGENDADO AGUARDANDO LIBERAR EM ANDAMENTO EM REVISÃO FINALIZADO C…" at bounding box center [368, 91] width 350 height 10
select select "AGENDADO"
click at [193, 87] on select "[Selecione...] AGENDADO AGUARDANDO LIBERAR EM ANDAMENTO EM REVISÃO FINALIZADO C…" at bounding box center [368, 91] width 350 height 10
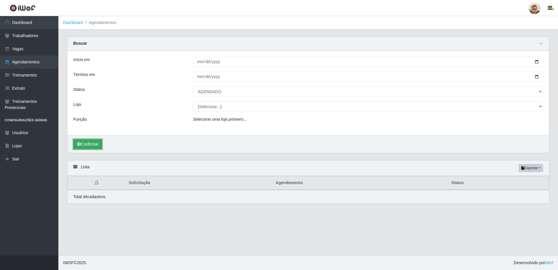
click at [93, 141] on button "Confirmar" at bounding box center [87, 144] width 29 height 10
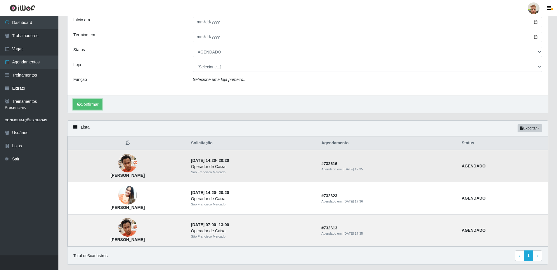
scroll to position [56, 0]
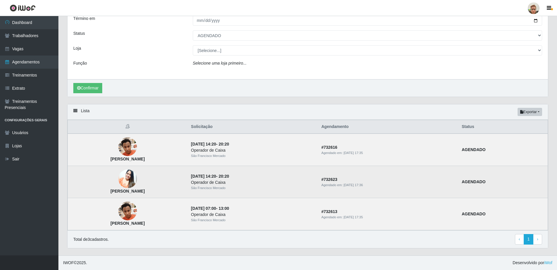
click at [137, 183] on img at bounding box center [127, 178] width 19 height 23
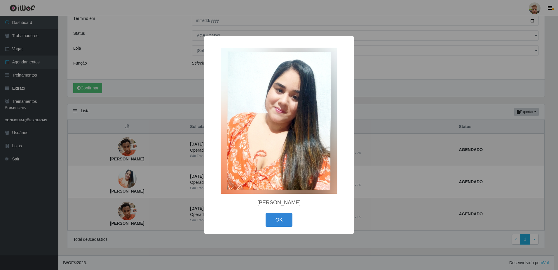
click at [180, 180] on div "× Vivian Larissa Alves Vitorino de Brito OK Cancel" at bounding box center [279, 135] width 558 height 270
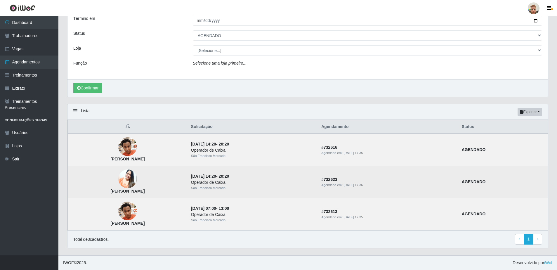
click at [145, 193] on strong "Vivian Larissa Alves Vitorino de Brito" at bounding box center [127, 191] width 34 height 5
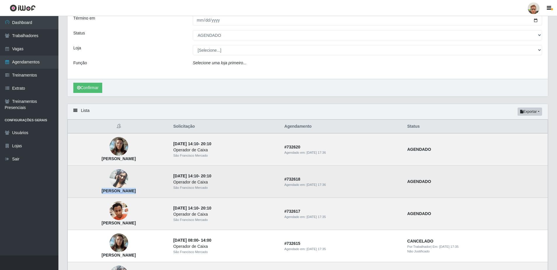
copy strong "Vivian Larissa Alves Vitorino de Brito"
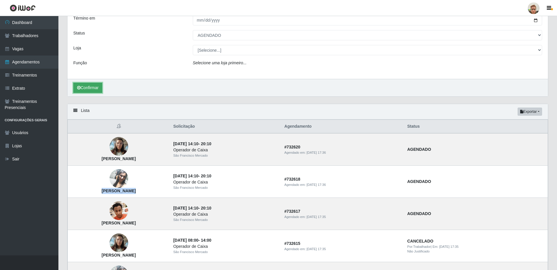
click at [77, 86] on icon "submit" at bounding box center [79, 88] width 4 height 4
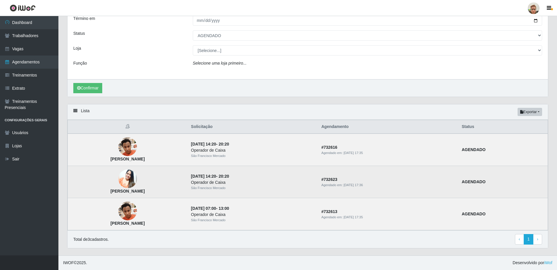
click at [145, 191] on strong "Vivian Larissa Alves Vitorino de Brito" at bounding box center [127, 191] width 34 height 5
copy strong "Vivian Larissa Alves Vitorino de Brito"
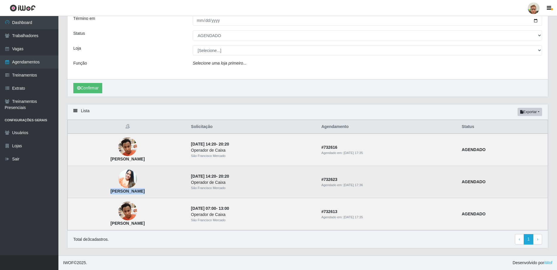
copy strong "Vivian Larissa Alves Vitorino de Brito"
click at [145, 191] on strong "Vivian Larissa Alves Vitorino de Brito" at bounding box center [127, 191] width 34 height 5
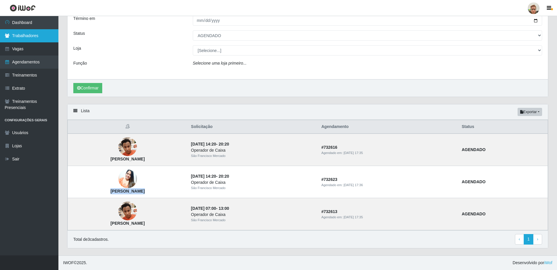
click at [30, 40] on link "Trabalhadores" at bounding box center [29, 35] width 58 height 13
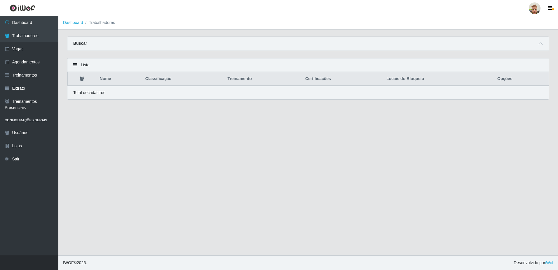
drag, startPoint x: 541, startPoint y: 44, endPoint x: 536, endPoint y: 44, distance: 4.4
click at [540, 44] on icon at bounding box center [541, 43] width 4 height 4
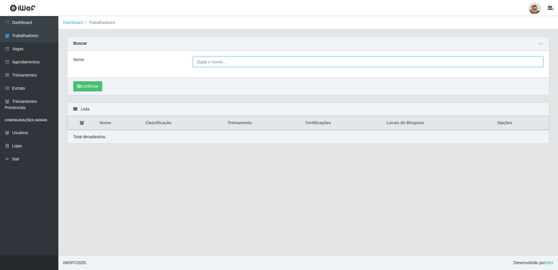
click at [196, 64] on input "Nome" at bounding box center [368, 62] width 350 height 10
paste input "Vivian Larissa Alves Vitorino de Brito"
type input "Vivian Larissa Alves Vitorino de Brit"
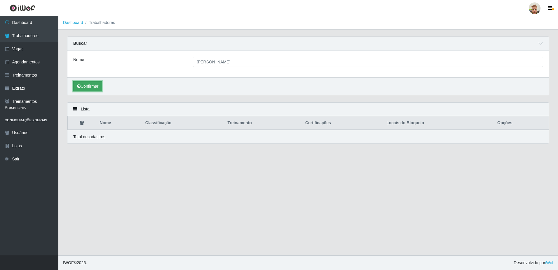
click at [93, 88] on button "Confirmar" at bounding box center [87, 86] width 29 height 10
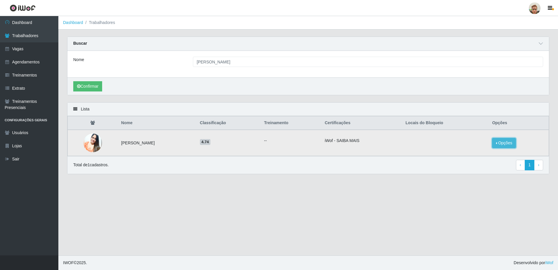
drag, startPoint x: 511, startPoint y: 141, endPoint x: 507, endPoint y: 143, distance: 3.9
click at [511, 141] on button "Opções" at bounding box center [504, 143] width 24 height 10
click at [479, 136] on button "Bloquear - Empresa" at bounding box center [467, 136] width 47 height 12
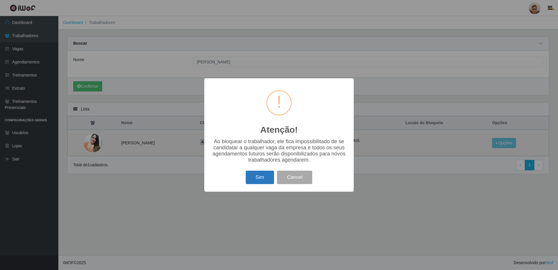
click at [250, 180] on button "Sim" at bounding box center [260, 178] width 28 height 14
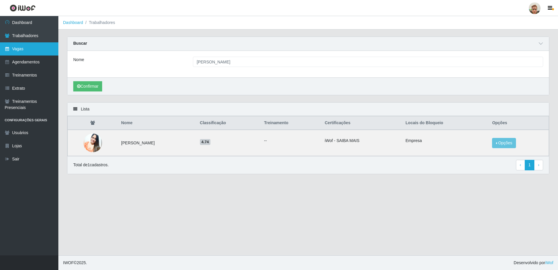
click at [29, 50] on link "Vagas" at bounding box center [29, 48] width 58 height 13
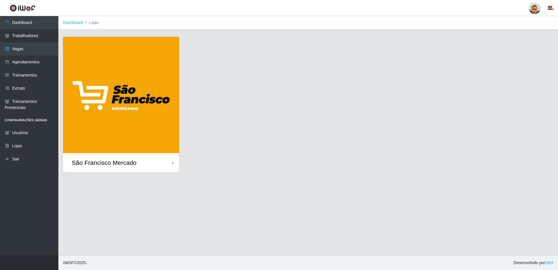
click at [139, 158] on div "São Francisco Mercado" at bounding box center [121, 162] width 116 height 19
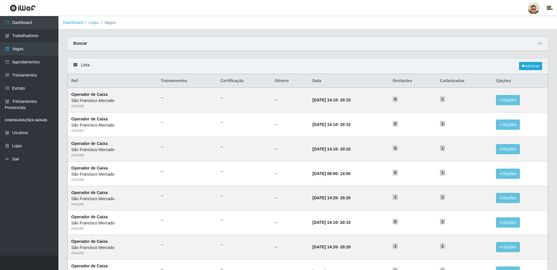
drag, startPoint x: 539, startPoint y: 45, endPoint x: 532, endPoint y: 55, distance: 12.5
click at [539, 45] on icon at bounding box center [539, 43] width 4 height 4
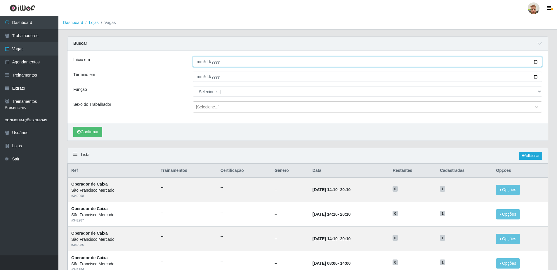
click at [534, 63] on input "Início em" at bounding box center [367, 62] width 349 height 10
type input "2025-09-08"
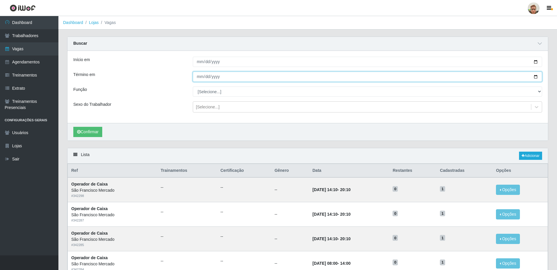
click at [535, 77] on input "Término em" at bounding box center [367, 77] width 349 height 10
type input "2025-09-08"
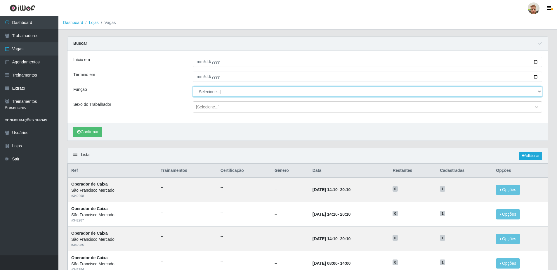
click at [202, 91] on select "[Selecione...] Balconista de Açougue Balconista de Açougue + Balconista de Açou…" at bounding box center [367, 91] width 349 height 10
select select "22"
click at [193, 87] on select "[Selecione...] Balconista de Açougue Balconista de Açougue + Balconista de Açou…" at bounding box center [367, 91] width 349 height 10
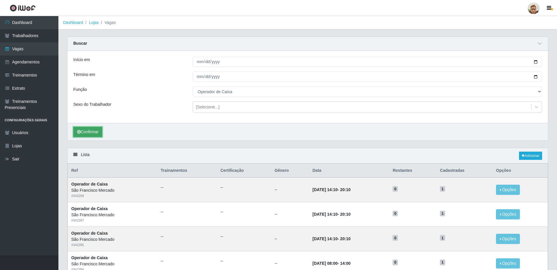
click at [98, 131] on button "Confirmar" at bounding box center [87, 132] width 29 height 10
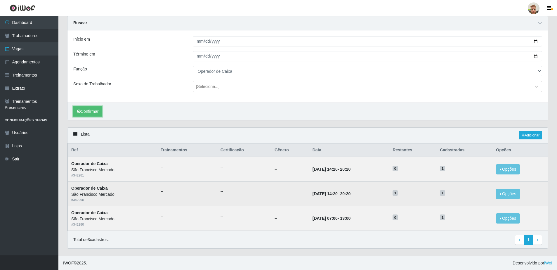
scroll to position [21, 0]
click at [502, 192] on button "Opções" at bounding box center [508, 193] width 24 height 10
click at [457, 207] on icon "button" at bounding box center [455, 207] width 6 height 4
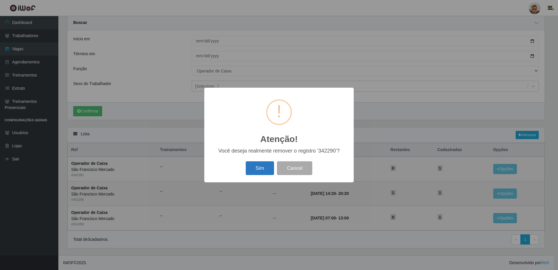
click at [268, 171] on button "Sim" at bounding box center [260, 168] width 28 height 14
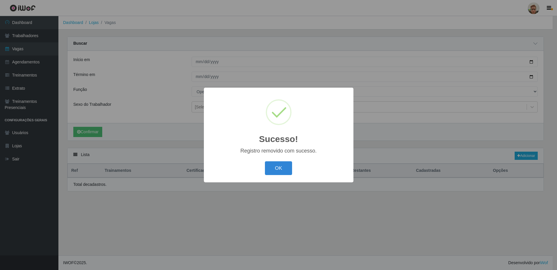
scroll to position [0, 0]
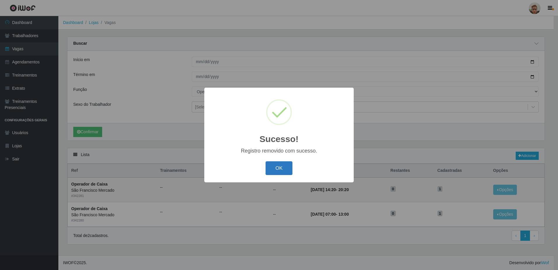
click at [279, 172] on button "OK" at bounding box center [279, 168] width 27 height 14
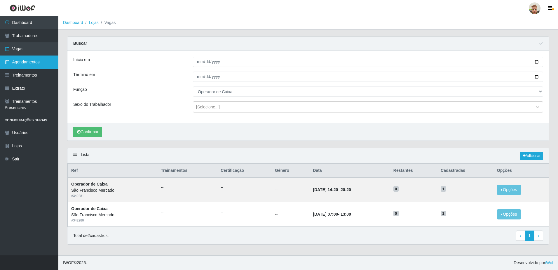
click at [25, 59] on link "Agendamentos" at bounding box center [29, 61] width 58 height 13
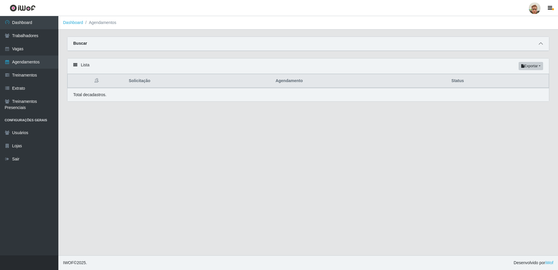
click at [544, 44] on span at bounding box center [540, 43] width 7 height 7
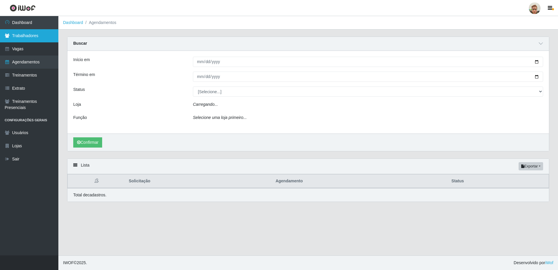
click at [38, 41] on link "Trabalhadores" at bounding box center [29, 35] width 58 height 13
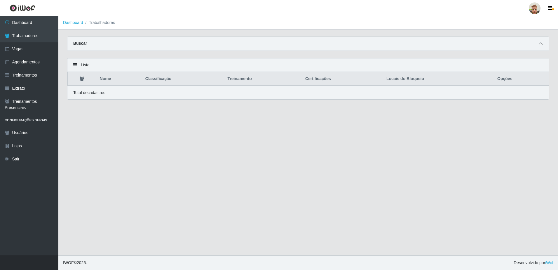
click at [540, 44] on icon at bounding box center [541, 43] width 4 height 4
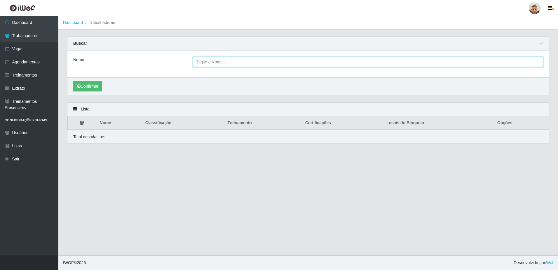
click at [255, 64] on input "Nome" at bounding box center [368, 62] width 350 height 10
paste input "Vivian Larissa Alves Vitorino de Brito"
type input "Vivian Larissa Alves Vitorino de Brit"
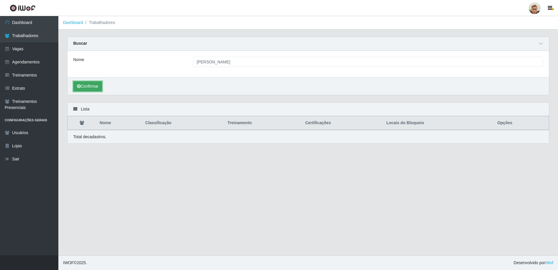
click at [95, 83] on button "Confirmar" at bounding box center [87, 86] width 29 height 10
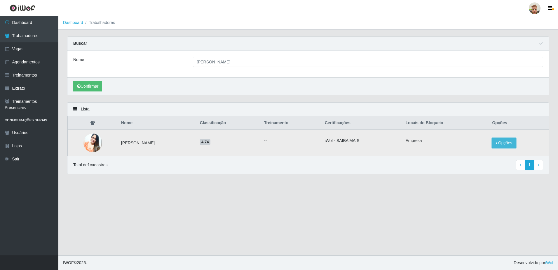
click at [512, 141] on button "Opções" at bounding box center [504, 143] width 24 height 10
click at [462, 139] on button "Desbloquear - Empresa" at bounding box center [465, 136] width 54 height 12
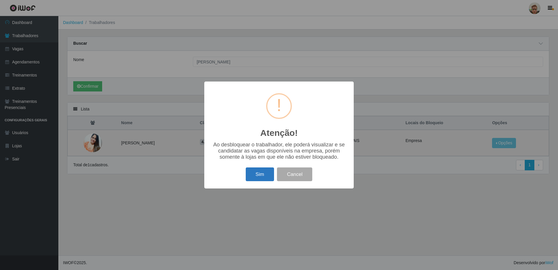
click at [270, 172] on button "Sim" at bounding box center [260, 174] width 28 height 14
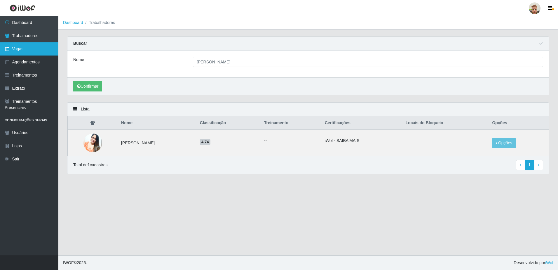
click at [19, 48] on link "Vagas" at bounding box center [29, 48] width 58 height 13
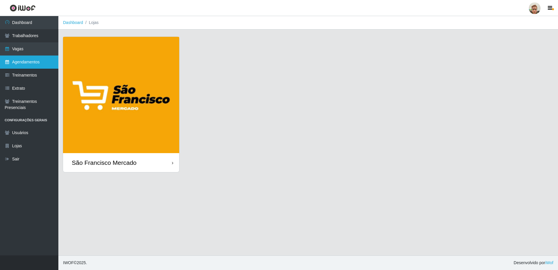
click at [35, 67] on link "Agendamentos" at bounding box center [29, 61] width 58 height 13
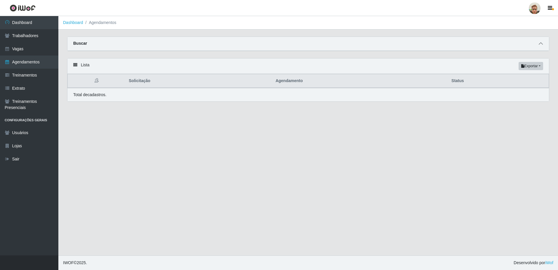
click at [542, 43] on icon at bounding box center [541, 43] width 4 height 4
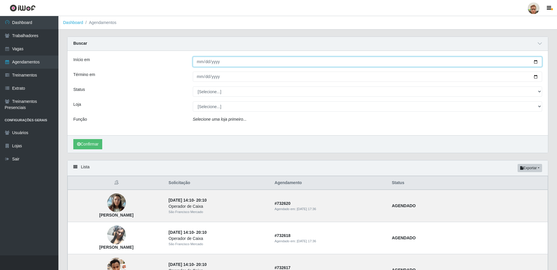
drag, startPoint x: 537, startPoint y: 63, endPoint x: 530, endPoint y: 67, distance: 7.8
click at [535, 65] on input "Início em" at bounding box center [367, 62] width 349 height 10
type input "2025-09-08"
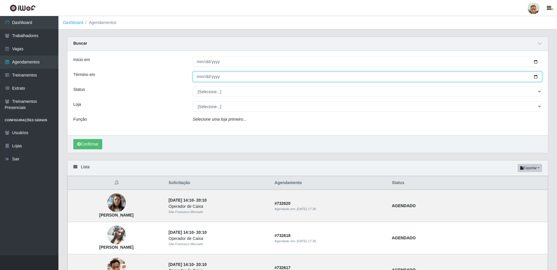
click at [533, 77] on input "Término em" at bounding box center [367, 77] width 349 height 10
type input "2025-09-08"
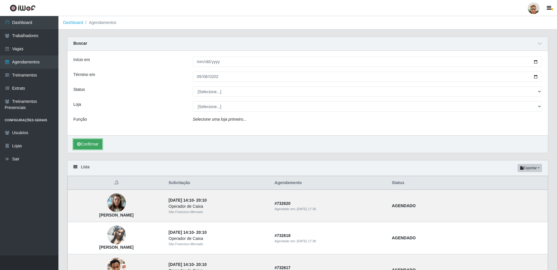
click at [95, 143] on button "Confirmar" at bounding box center [87, 144] width 29 height 10
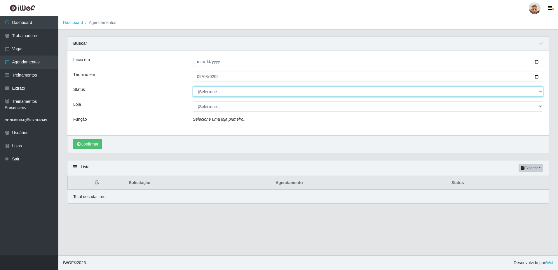
click at [203, 89] on select "[Selecione...] AGENDADO AGUARDANDO LIBERAR EM ANDAMENTO EM REVISÃO FINALIZADO C…" at bounding box center [368, 91] width 350 height 10
select select "AGENDADO"
click at [193, 87] on select "[Selecione...] AGENDADO AGUARDANDO LIBERAR EM ANDAMENTO EM REVISÃO FINALIZADO C…" at bounding box center [368, 91] width 350 height 10
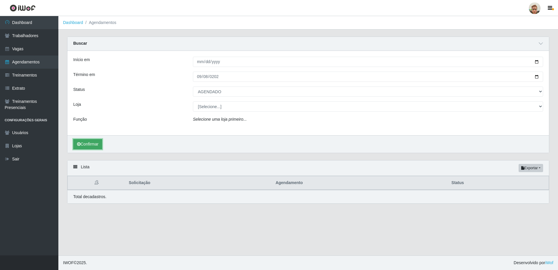
drag, startPoint x: 97, startPoint y: 141, endPoint x: 100, endPoint y: 142, distance: 3.0
click at [97, 142] on button "Confirmar" at bounding box center [87, 144] width 29 height 10
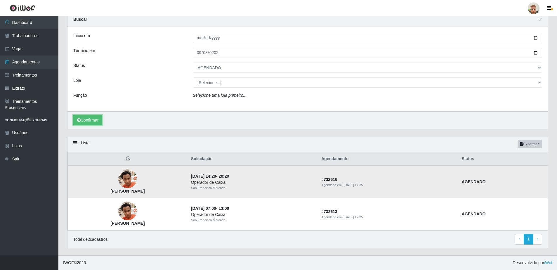
scroll to position [24, 0]
click at [32, 32] on link "Trabalhadores" at bounding box center [29, 35] width 58 height 13
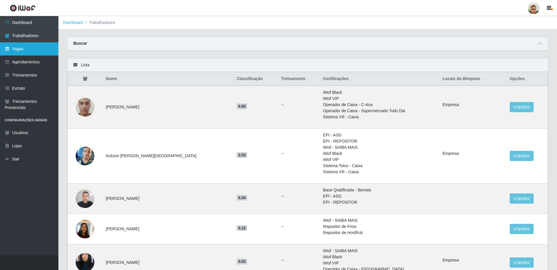
click at [41, 47] on link "Vagas" at bounding box center [29, 48] width 58 height 13
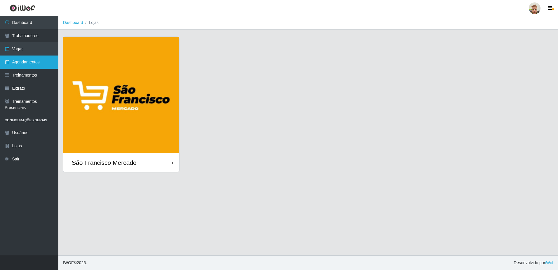
click at [36, 60] on link "Agendamentos" at bounding box center [29, 61] width 58 height 13
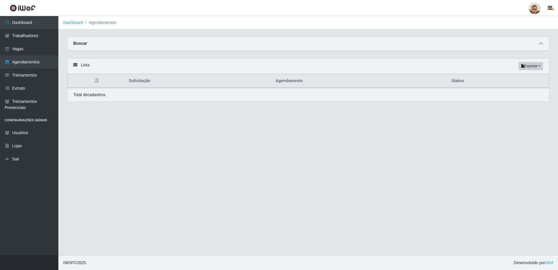
click at [538, 44] on span at bounding box center [540, 43] width 7 height 7
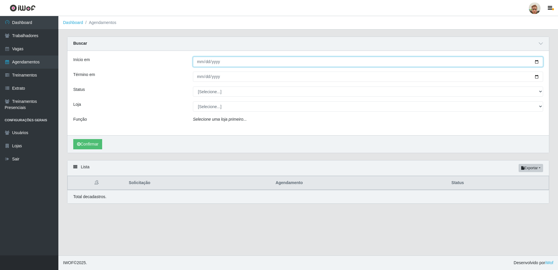
click at [536, 65] on input "Início em" at bounding box center [368, 62] width 350 height 10
click at [538, 64] on input "Início em" at bounding box center [368, 62] width 350 height 10
type input "2025-09-08"
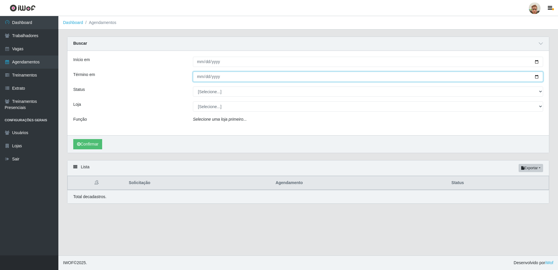
click at [535, 76] on input "Término em" at bounding box center [368, 77] width 350 height 10
type input "2025-09-08"
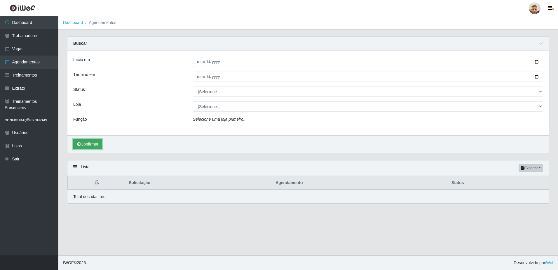
click at [81, 144] on button "Confirmar" at bounding box center [87, 144] width 29 height 10
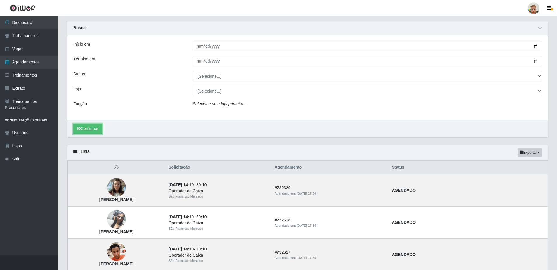
scroll to position [58, 0]
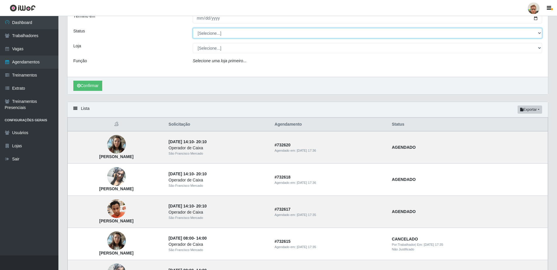
drag, startPoint x: 208, startPoint y: 36, endPoint x: 207, endPoint y: 39, distance: 3.3
click at [208, 36] on select "[Selecione...] AGENDADO AGUARDANDO LIBERAR EM ANDAMENTO EM REVISÃO FINALIZADO C…" at bounding box center [367, 33] width 349 height 10
click at [193, 28] on select "[Selecione...] AGENDADO AGUARDANDO LIBERAR EM ANDAMENTO EM REVISÃO FINALIZADO C…" at bounding box center [367, 33] width 349 height 10
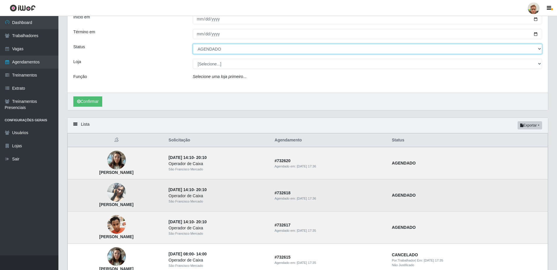
scroll to position [29, 0]
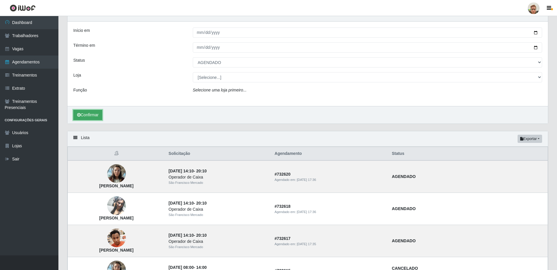
click at [86, 116] on button "Confirmar" at bounding box center [87, 115] width 29 height 10
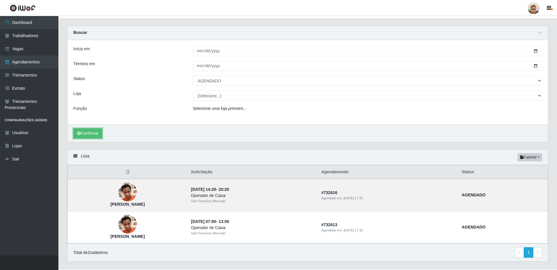
scroll to position [24, 0]
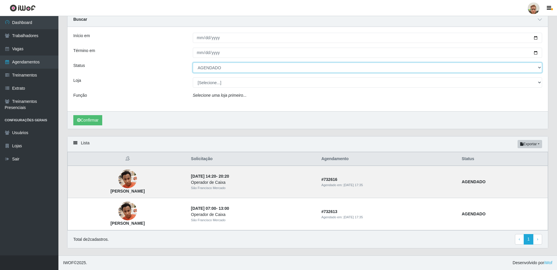
click at [212, 70] on select "[Selecione...] AGENDADO AGUARDANDO LIBERAR EM ANDAMENTO EM REVISÃO FINALIZADO C…" at bounding box center [367, 67] width 349 height 10
click at [193, 62] on select "[Selecione...] AGENDADO AGUARDANDO LIBERAR EM ANDAMENTO EM REVISÃO FINALIZADO C…" at bounding box center [367, 67] width 349 height 10
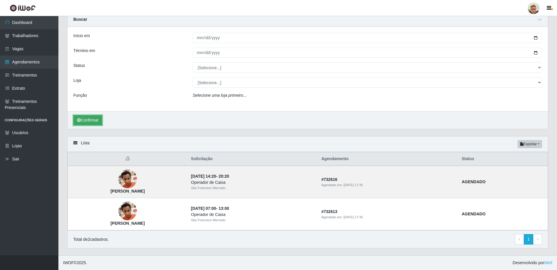
click at [83, 123] on button "Confirmar" at bounding box center [87, 120] width 29 height 10
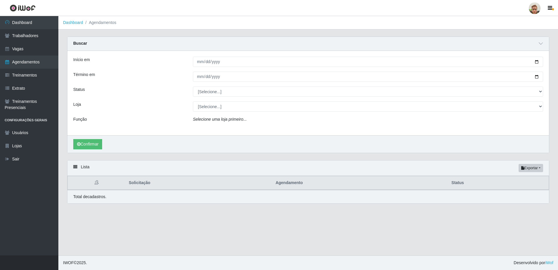
click at [213, 99] on div "Início em 2025-09-08 Término em 2025-09-08 Status [Selecione...] AGENDADO AGUAR…" at bounding box center [308, 93] width 482 height 84
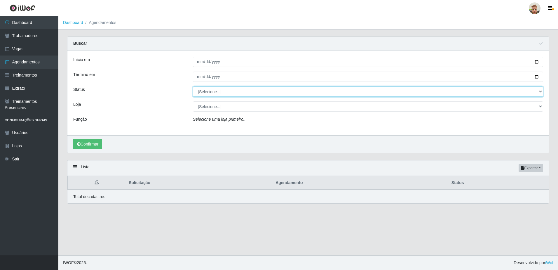
click at [214, 96] on select "[Selecione...] AGENDADO AGUARDANDO LIBERAR EM ANDAMENTO EM REVISÃO FINALIZADO C…" at bounding box center [368, 91] width 350 height 10
select select "AGENDADO"
click at [193, 87] on select "[Selecione...] AGENDADO AGUARDANDO LIBERAR EM ANDAMENTO EM REVISÃO FINALIZADO C…" at bounding box center [368, 91] width 350 height 10
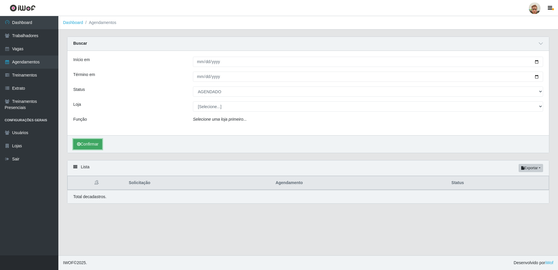
click at [80, 145] on icon "submit" at bounding box center [79, 144] width 4 height 4
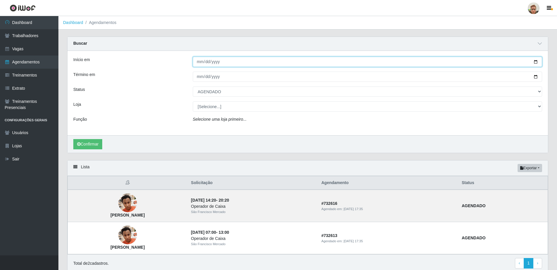
click at [195, 63] on input "2025-09-08" at bounding box center [367, 62] width 349 height 10
type input "2025-09-09"
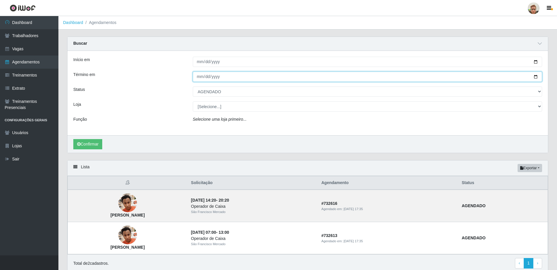
click at [197, 78] on input "2025-09-08" at bounding box center [367, 77] width 349 height 10
type input "2025-09-09"
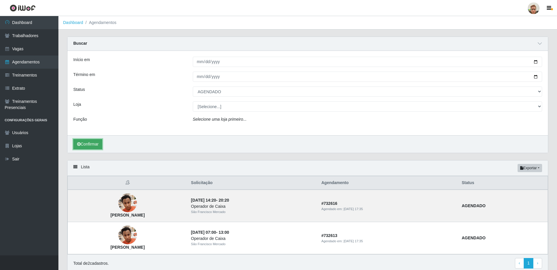
click at [95, 146] on button "Confirmar" at bounding box center [87, 144] width 29 height 10
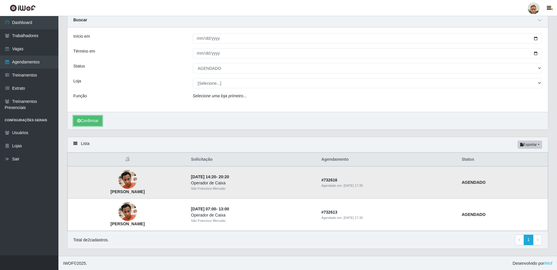
scroll to position [24, 0]
click at [95, 121] on button "Confirmar" at bounding box center [87, 120] width 29 height 10
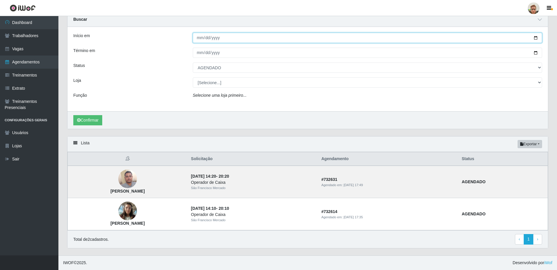
click at [199, 35] on input "2025-09-09" at bounding box center [367, 38] width 349 height 10
type input "2025-09-10"
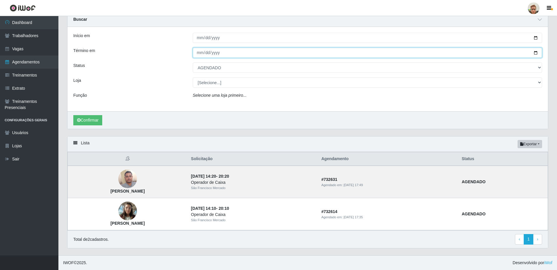
click at [200, 53] on input "2025-09-09" at bounding box center [367, 53] width 349 height 10
type input "2025-09-10"
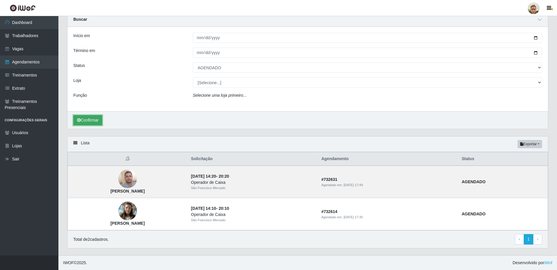
click at [99, 122] on button "Confirmar" at bounding box center [87, 120] width 29 height 10
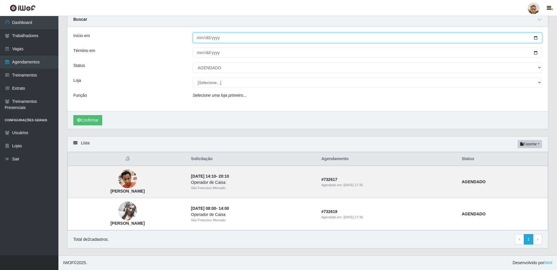
click at [202, 35] on input "2025-09-10" at bounding box center [367, 38] width 349 height 10
type input "2025-09-11"
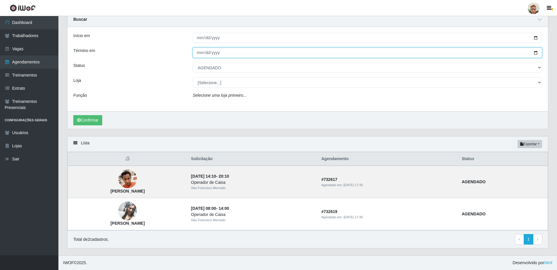
click at [200, 51] on input "2025-09-10" at bounding box center [367, 53] width 349 height 10
type input "2025-09-11"
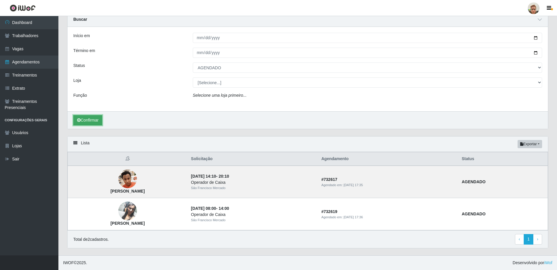
click at [94, 116] on button "Confirmar" at bounding box center [87, 120] width 29 height 10
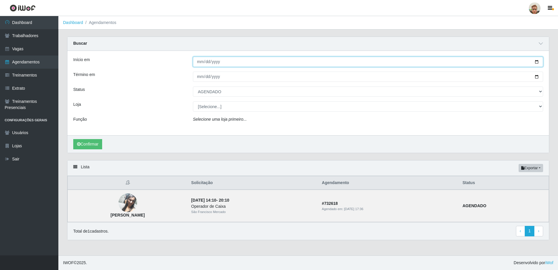
click at [199, 65] on input "2025-09-11" at bounding box center [368, 62] width 350 height 10
type input "2025-09-12"
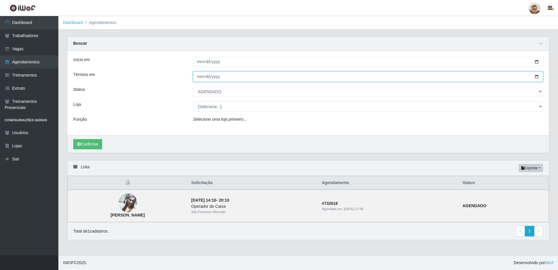
click at [199, 74] on input "2025-09-11" at bounding box center [368, 77] width 350 height 10
type input "2025-09-12"
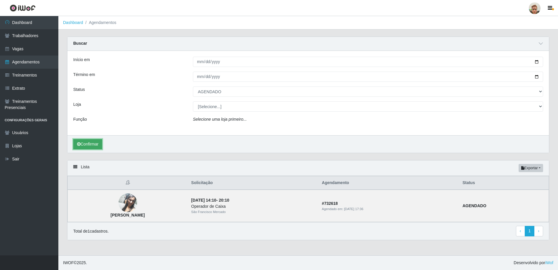
click at [91, 141] on button "Confirmar" at bounding box center [87, 144] width 29 height 10
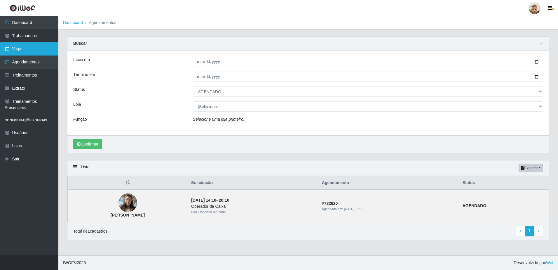
click at [46, 51] on link "Vagas" at bounding box center [29, 48] width 58 height 13
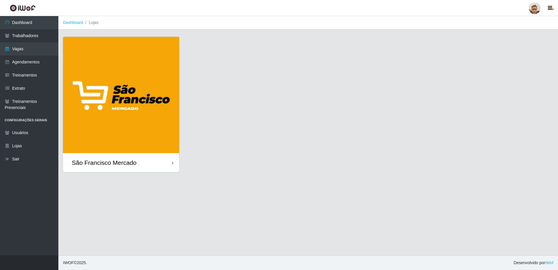
click at [155, 80] on img at bounding box center [121, 95] width 116 height 116
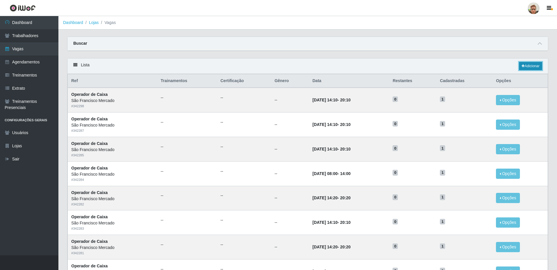
click at [533, 68] on link "Adicionar" at bounding box center [530, 66] width 23 height 8
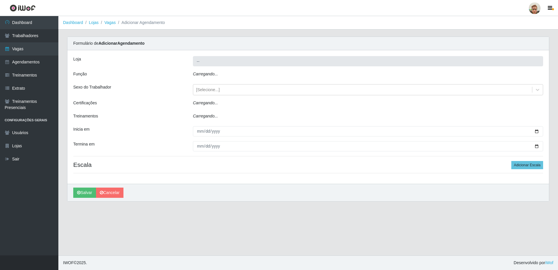
type input "São Francisco Mercado"
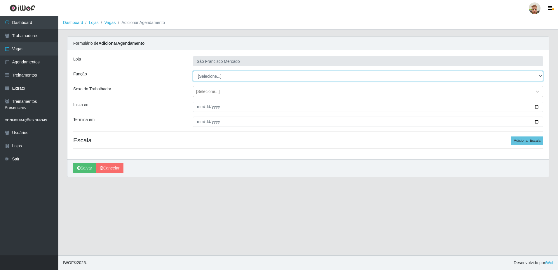
click at [216, 78] on select "[Selecione...] Balconista de Açougue Balconista de Açougue + Balconista de Açou…" at bounding box center [368, 76] width 350 height 10
select select "22"
click at [193, 71] on select "[Selecione...] Balconista de Açougue Balconista de Açougue + Balconista de Açou…" at bounding box center [368, 76] width 350 height 10
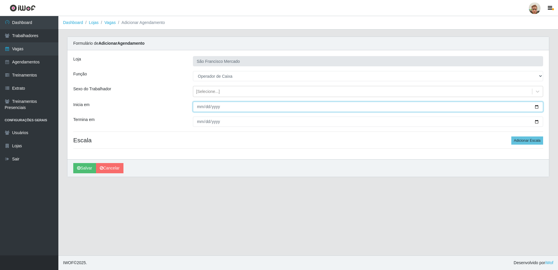
click at [203, 108] on input "Inicia em" at bounding box center [368, 107] width 350 height 10
click at [537, 107] on input "Inicia em" at bounding box center [368, 107] width 350 height 10
type input "2025-09-10"
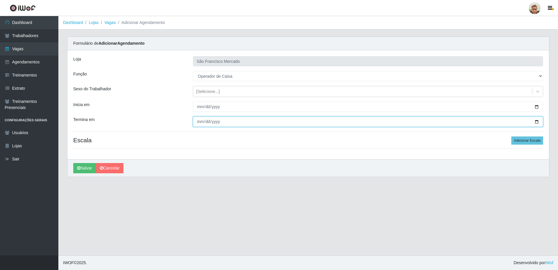
drag, startPoint x: 536, startPoint y: 121, endPoint x: 431, endPoint y: 135, distance: 106.0
click at [536, 121] on input "Termina em" at bounding box center [368, 121] width 350 height 10
type input "2025-09-10"
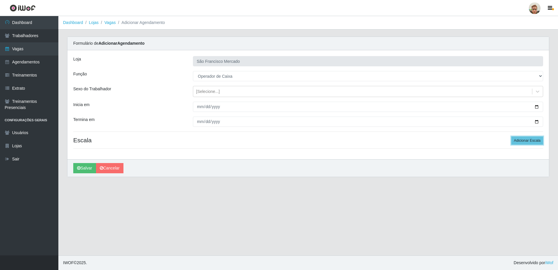
drag, startPoint x: 532, startPoint y: 137, endPoint x: 427, endPoint y: 153, distance: 105.7
click at [529, 136] on button "Adicionar Escala" at bounding box center [528, 140] width 32 height 8
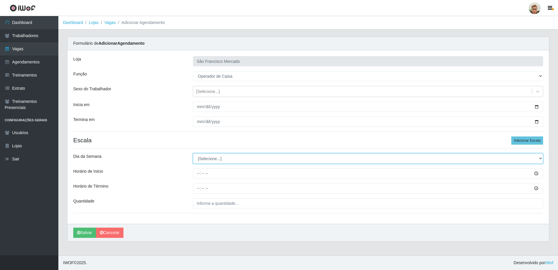
drag, startPoint x: 215, startPoint y: 163, endPoint x: 215, endPoint y: 160, distance: 3.2
click at [215, 163] on select "[Selecione...] Segunda Terça Quarta Quinta Sexta Sábado Domingo" at bounding box center [368, 158] width 350 height 10
click at [218, 159] on select "[Selecione...] Segunda Terça Quarta Quinta Sexta Sábado Domingo" at bounding box center [368, 158] width 350 height 10
select select "3"
click at [193, 153] on select "[Selecione...] Segunda Terça Quarta Quinta Sexta Sábado Domingo" at bounding box center [368, 158] width 350 height 10
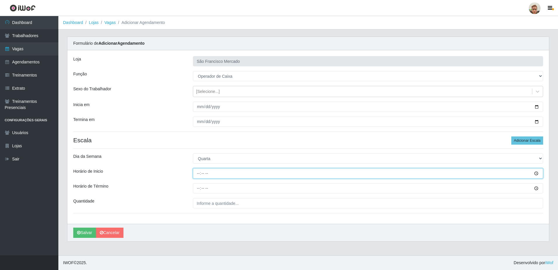
click at [197, 173] on input "Horário de Inicio" at bounding box center [368, 173] width 350 height 10
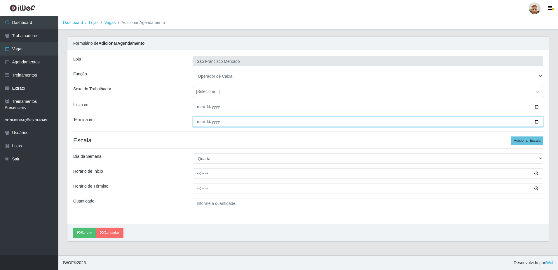
click at [537, 120] on input "2025-09-10" at bounding box center [368, 121] width 350 height 10
type input "2025-09-12"
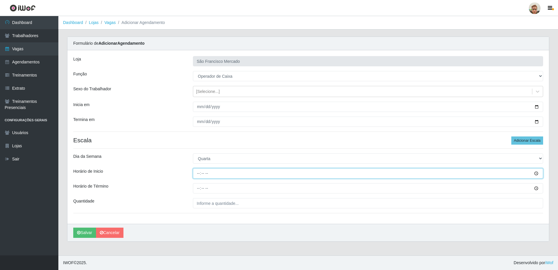
click at [198, 175] on input "Horário de Inicio" at bounding box center [368, 173] width 350 height 10
type input "14:20"
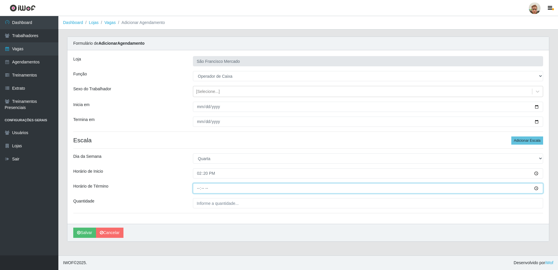
click at [198, 189] on input "Horário de Término" at bounding box center [368, 188] width 350 height 10
type input "20:20"
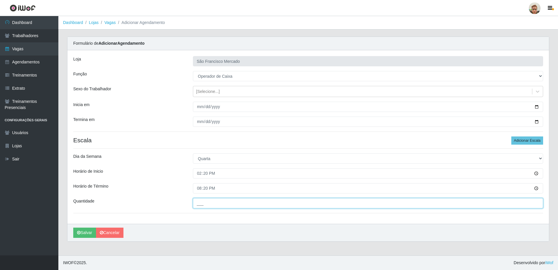
click at [218, 207] on input "___" at bounding box center [368, 203] width 350 height 10
type input "1__"
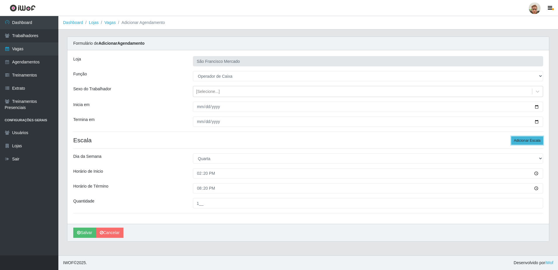
click at [516, 141] on button "Adicionar Escala" at bounding box center [528, 140] width 32 height 8
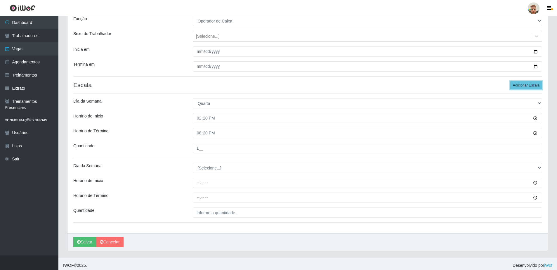
scroll to position [58, 0]
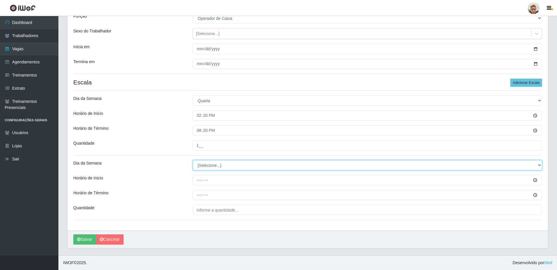
click at [202, 163] on select "[Selecione...] Segunda Terça Quarta Quinta Sexta Sábado Domingo" at bounding box center [367, 165] width 349 height 10
select select "4"
click at [193, 160] on select "[Selecione...] Segunda Terça Quarta Quinta Sexta Sábado Domingo" at bounding box center [367, 165] width 349 height 10
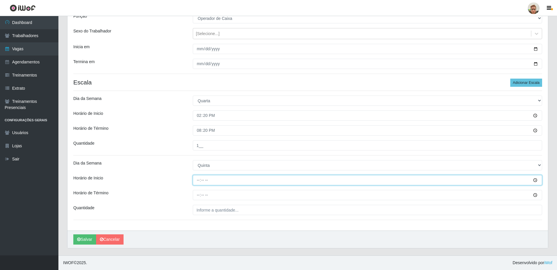
click at [196, 180] on input "Horário de Inicio" at bounding box center [367, 180] width 349 height 10
type input "14:20"
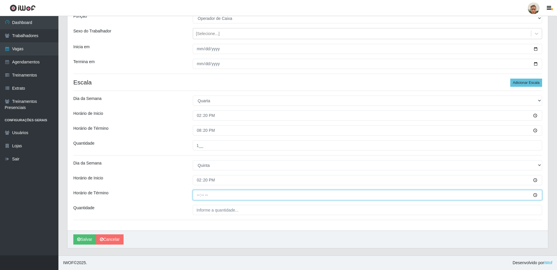
click at [196, 196] on input "Horário de Término" at bounding box center [367, 195] width 349 height 10
type input "20:20"
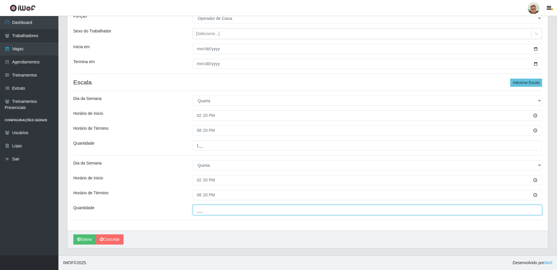
click at [208, 210] on input "___" at bounding box center [367, 210] width 349 height 10
type input "1__"
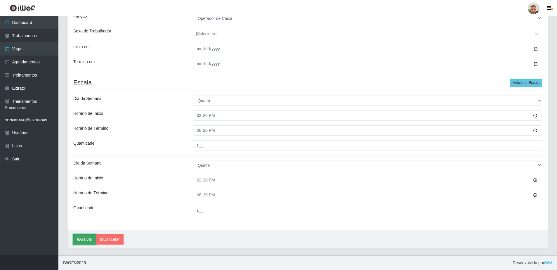
click at [79, 239] on icon "submit" at bounding box center [79, 239] width 4 height 4
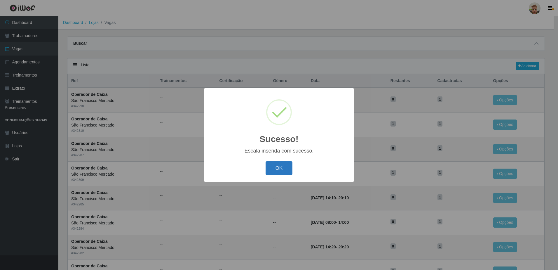
click at [279, 168] on button "OK" at bounding box center [279, 168] width 27 height 14
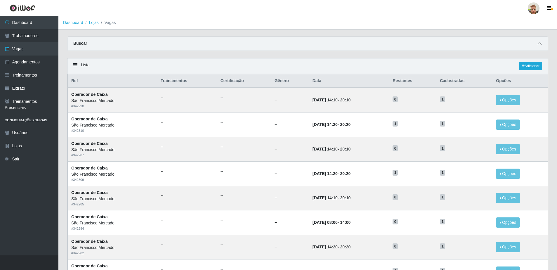
click at [540, 41] on span at bounding box center [539, 43] width 7 height 7
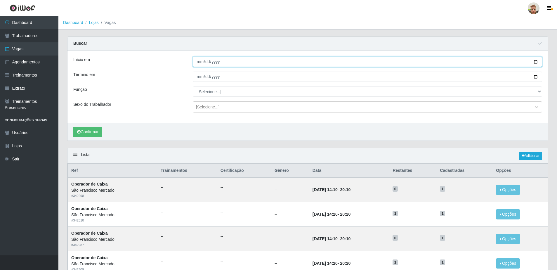
click at [537, 62] on input "Início em" at bounding box center [367, 62] width 349 height 10
type input "2025-09-08"
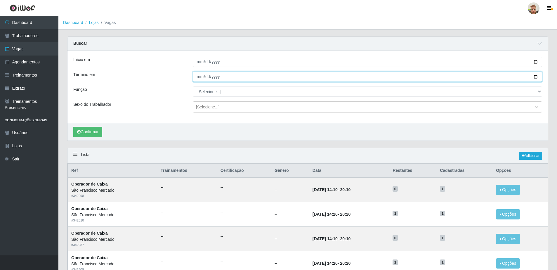
drag, startPoint x: 534, startPoint y: 75, endPoint x: 528, endPoint y: 78, distance: 7.1
click at [533, 76] on input "Término em" at bounding box center [367, 77] width 349 height 10
type input "2025-09-08"
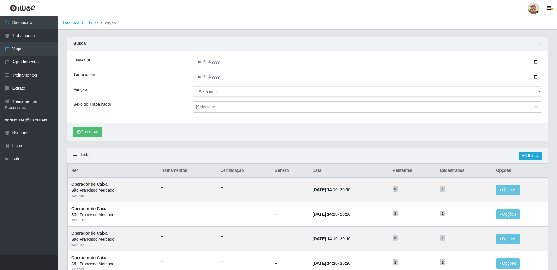
click at [212, 85] on div "Início em 2025-09-08 Término em 2025-09-08 Função [Selecione...] Balconista de …" at bounding box center [307, 87] width 480 height 72
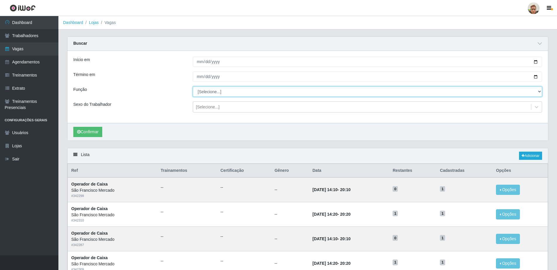
drag, startPoint x: 211, startPoint y: 87, endPoint x: 212, endPoint y: 91, distance: 3.6
click at [212, 88] on select "[Selecione...] Balconista de Açougue Balconista de Açougue + Balconista de Açou…" at bounding box center [367, 91] width 349 height 10
select select "22"
click at [193, 87] on select "[Selecione...] Balconista de Açougue Balconista de Açougue + Balconista de Açou…" at bounding box center [367, 91] width 349 height 10
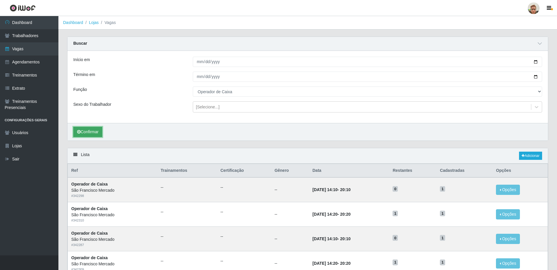
click at [90, 134] on button "Confirmar" at bounding box center [87, 132] width 29 height 10
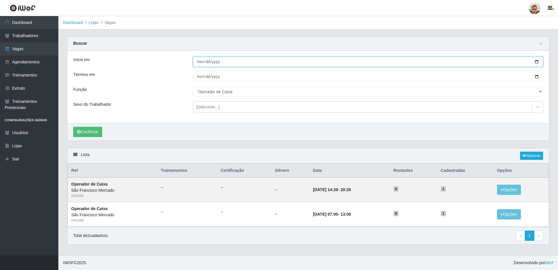
click at [536, 62] on input "2025-09-08" at bounding box center [368, 62] width 350 height 10
type input "2025-09-09"
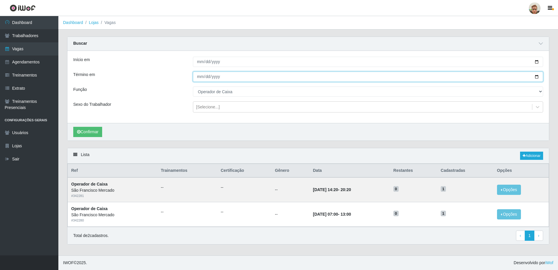
drag, startPoint x: 537, startPoint y: 76, endPoint x: 381, endPoint y: 83, distance: 156.9
click at [537, 76] on input "2025-09-08" at bounding box center [368, 77] width 350 height 10
type input "2025-09-09"
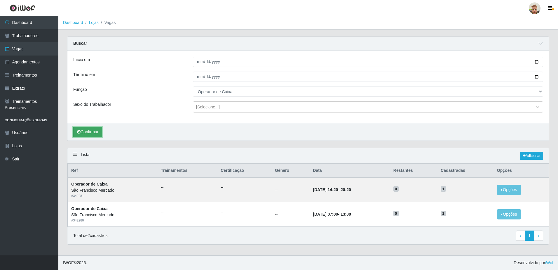
click at [82, 134] on button "Confirmar" at bounding box center [87, 132] width 29 height 10
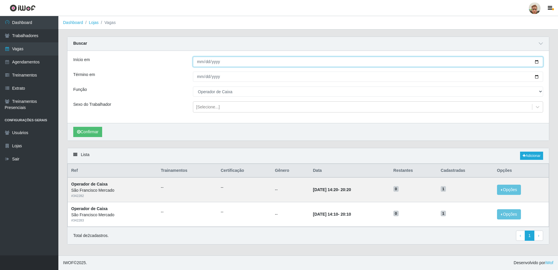
click at [537, 63] on input "2025-09-09" at bounding box center [368, 62] width 350 height 10
type input "2025-09-10"
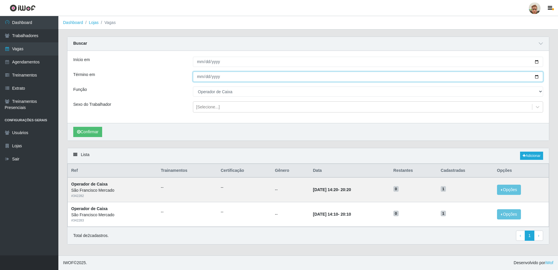
click at [535, 79] on input "2025-09-09" at bounding box center [368, 77] width 350 height 10
type input "2025-09-10"
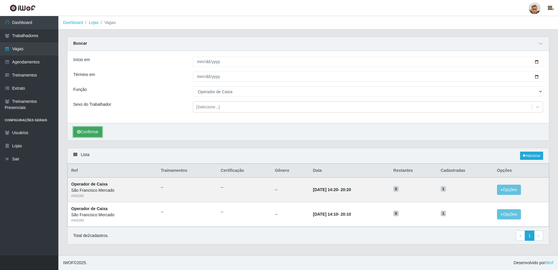
click at [102, 132] on button "Confirmar" at bounding box center [87, 132] width 29 height 10
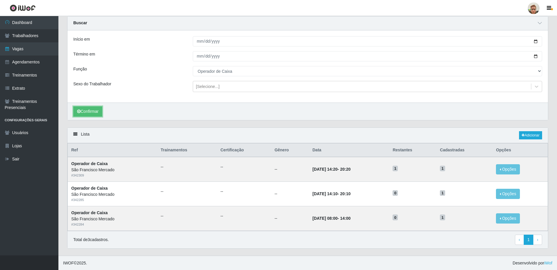
scroll to position [21, 0]
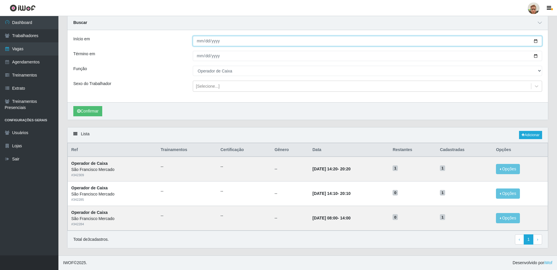
click at [537, 44] on input "2025-09-10" at bounding box center [367, 41] width 349 height 10
type input "2025-09-11"
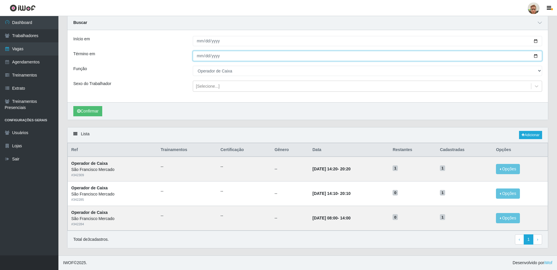
click at [535, 57] on input "2025-09-10" at bounding box center [367, 56] width 349 height 10
type input "2025-09-11"
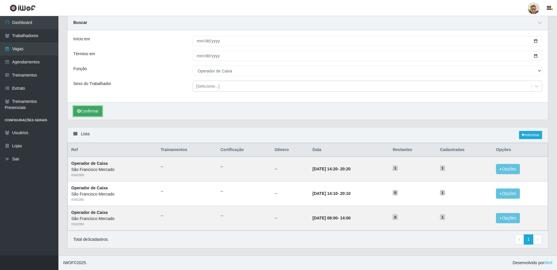
click at [75, 112] on button "Confirmar" at bounding box center [87, 111] width 29 height 10
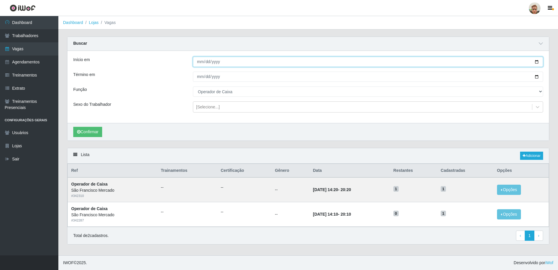
click at [538, 65] on input "2025-09-11" at bounding box center [368, 62] width 350 height 10
click at [537, 64] on input "2025-09-11" at bounding box center [368, 62] width 350 height 10
type input "2025-09-12"
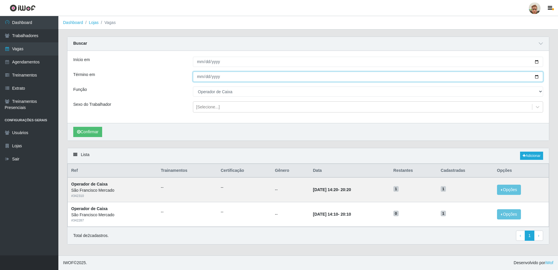
click at [537, 76] on input "2025-09-11" at bounding box center [368, 77] width 350 height 10
type input "2025-09-12"
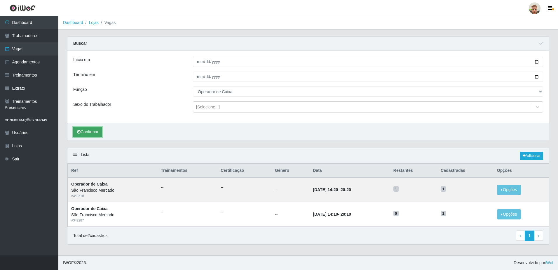
click at [97, 134] on button "Confirmar" at bounding box center [87, 132] width 29 height 10
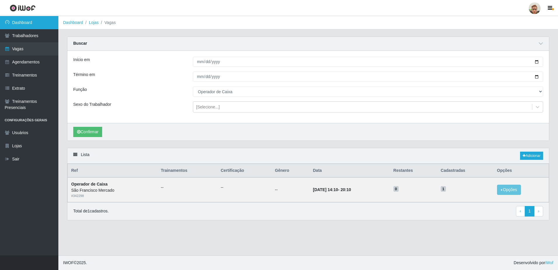
click at [31, 23] on link "Dashboard" at bounding box center [29, 22] width 58 height 13
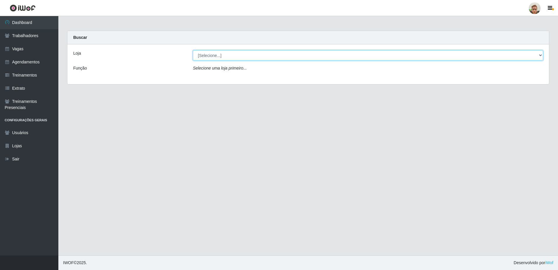
click at [206, 57] on select "[Selecione...] São Francisco Mercado" at bounding box center [368, 55] width 350 height 10
select select "168"
click at [193, 50] on select "[Selecione...] São Francisco Mercado" at bounding box center [368, 55] width 350 height 10
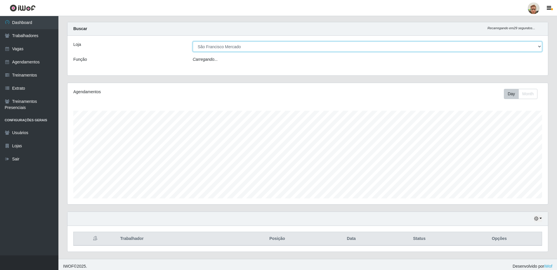
scroll to position [12, 0]
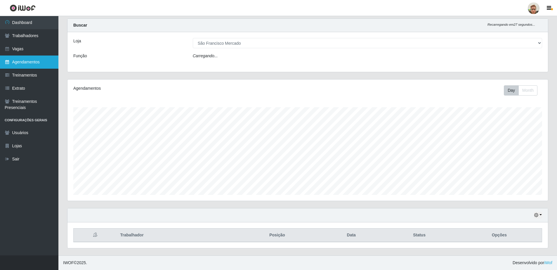
click at [31, 65] on link "Agendamentos" at bounding box center [29, 61] width 58 height 13
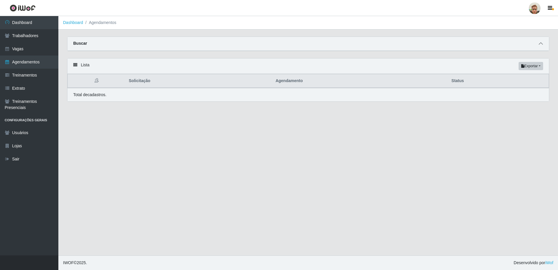
click at [538, 45] on span at bounding box center [540, 43] width 7 height 7
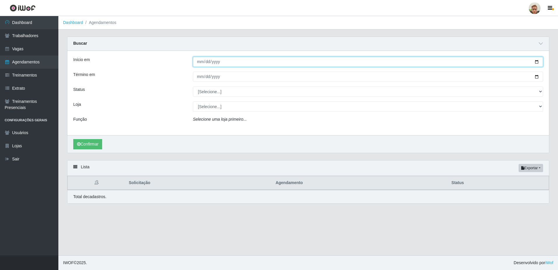
click at [536, 60] on input "Início em" at bounding box center [368, 62] width 350 height 10
type input "2025-09-06"
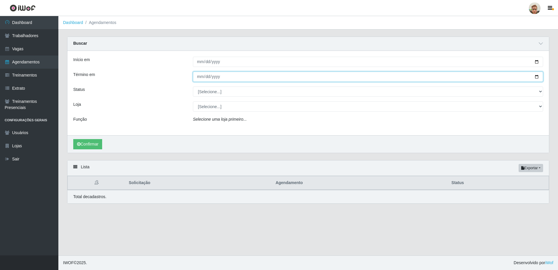
click at [535, 76] on input "Término em" at bounding box center [368, 77] width 350 height 10
type input "2025-09-06"
click at [227, 98] on div "Início em 2025-09-06 Término em 2025-09-06 Status [Selecione...] AGENDADO AGUAR…" at bounding box center [308, 93] width 482 height 84
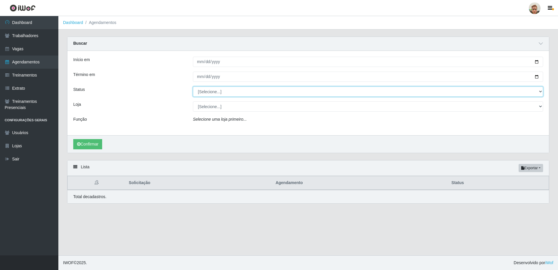
click at [226, 96] on select "[Selecione...] AGENDADO AGUARDANDO LIBERAR EM ANDAMENTO EM REVISÃO FINALIZADO C…" at bounding box center [368, 91] width 350 height 10
select select "AGENDADO"
click at [193, 87] on select "[Selecione...] AGENDADO AGUARDANDO LIBERAR EM ANDAMENTO EM REVISÃO FINALIZADO C…" at bounding box center [368, 91] width 350 height 10
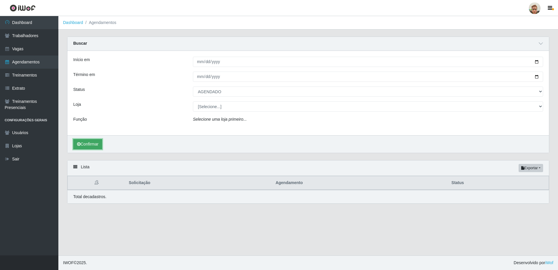
click at [85, 147] on button "Confirmar" at bounding box center [87, 144] width 29 height 10
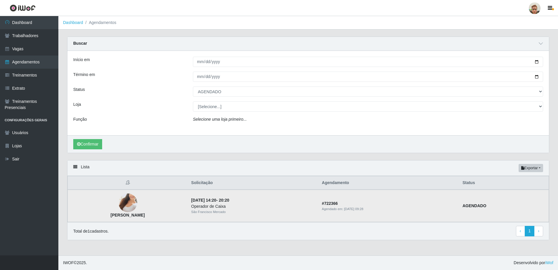
click at [128, 203] on img at bounding box center [128, 202] width 19 height 33
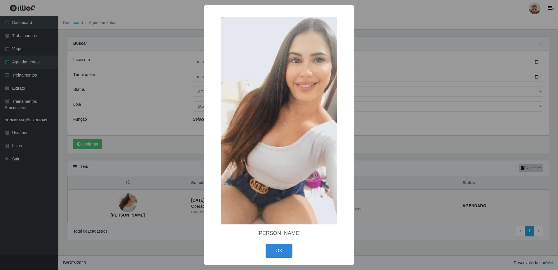
click at [154, 209] on div "× Raiana Arruda de Lima OK Cancel" at bounding box center [279, 135] width 558 height 270
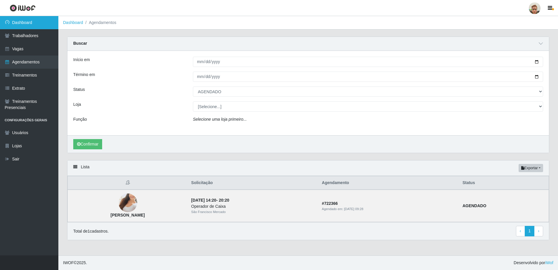
click at [24, 21] on link "Dashboard" at bounding box center [29, 22] width 58 height 13
